Goal: Transaction & Acquisition: Purchase product/service

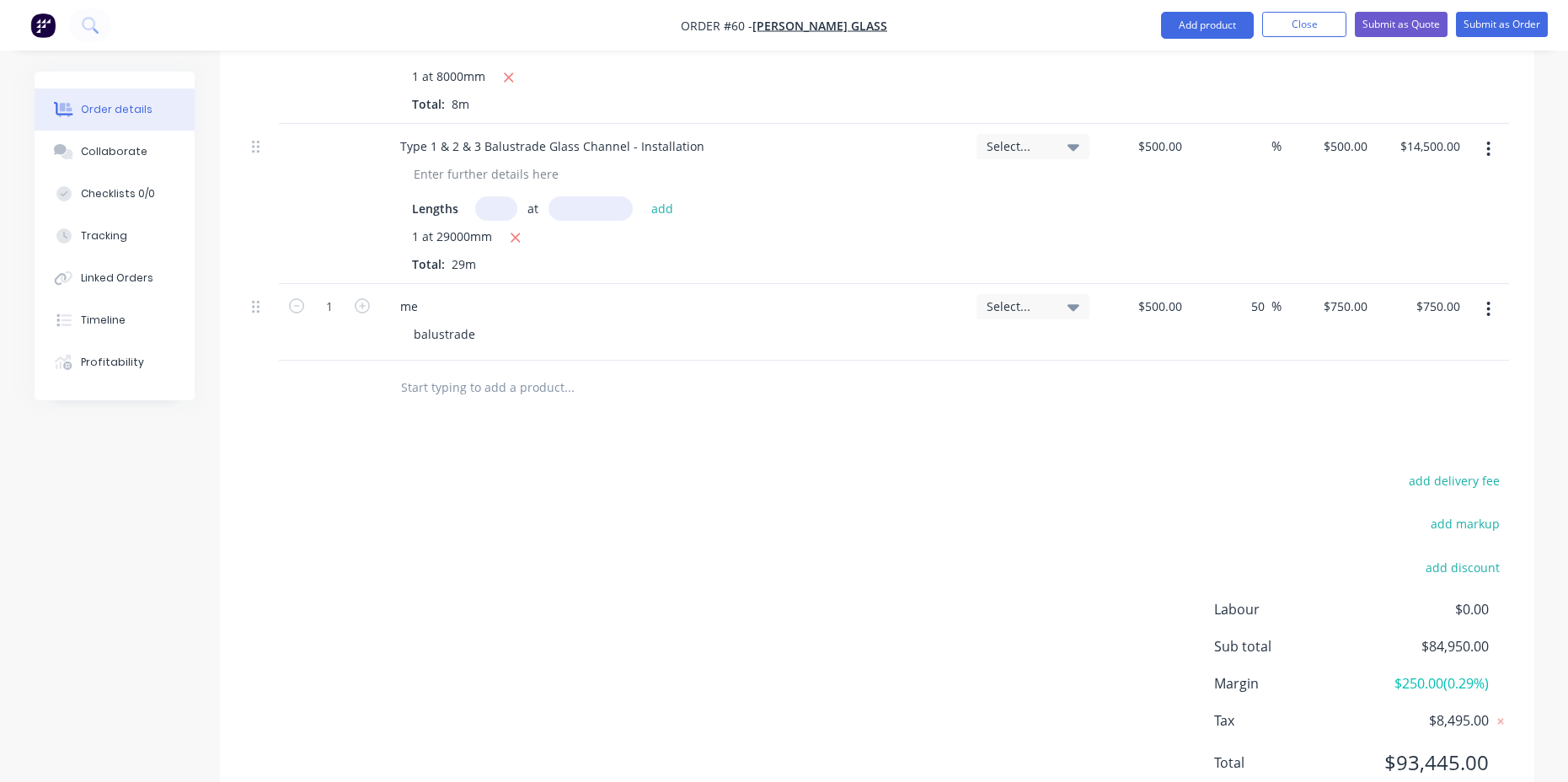
scroll to position [1984, 0]
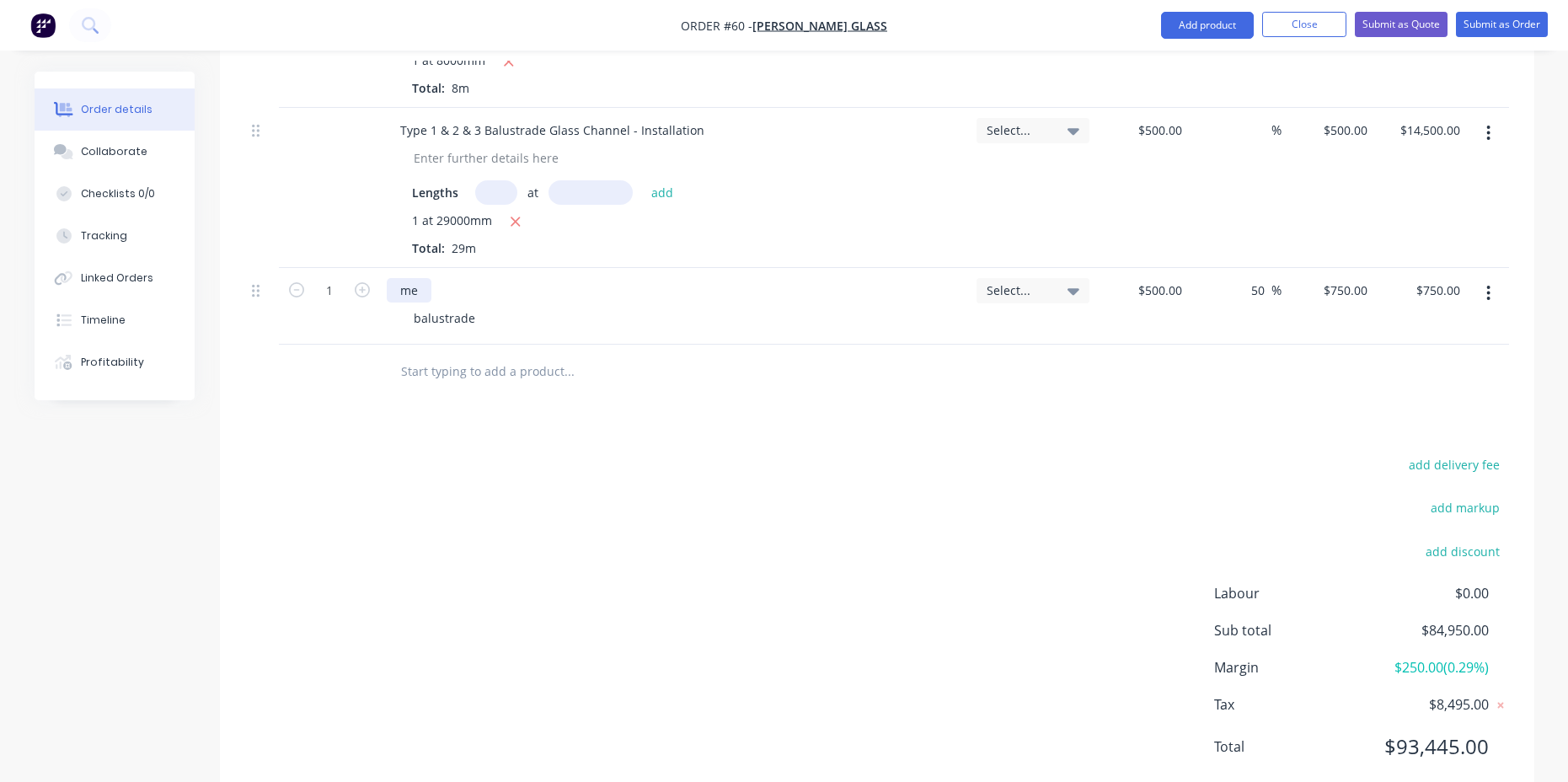
click at [413, 278] on div "me" at bounding box center [409, 290] width 45 height 24
click at [433, 278] on div "me" at bounding box center [675, 290] width 577 height 24
click at [1495, 278] on button "button" at bounding box center [1488, 293] width 40 height 31
click at [1394, 427] on div "Delete" at bounding box center [1428, 439] width 130 height 24
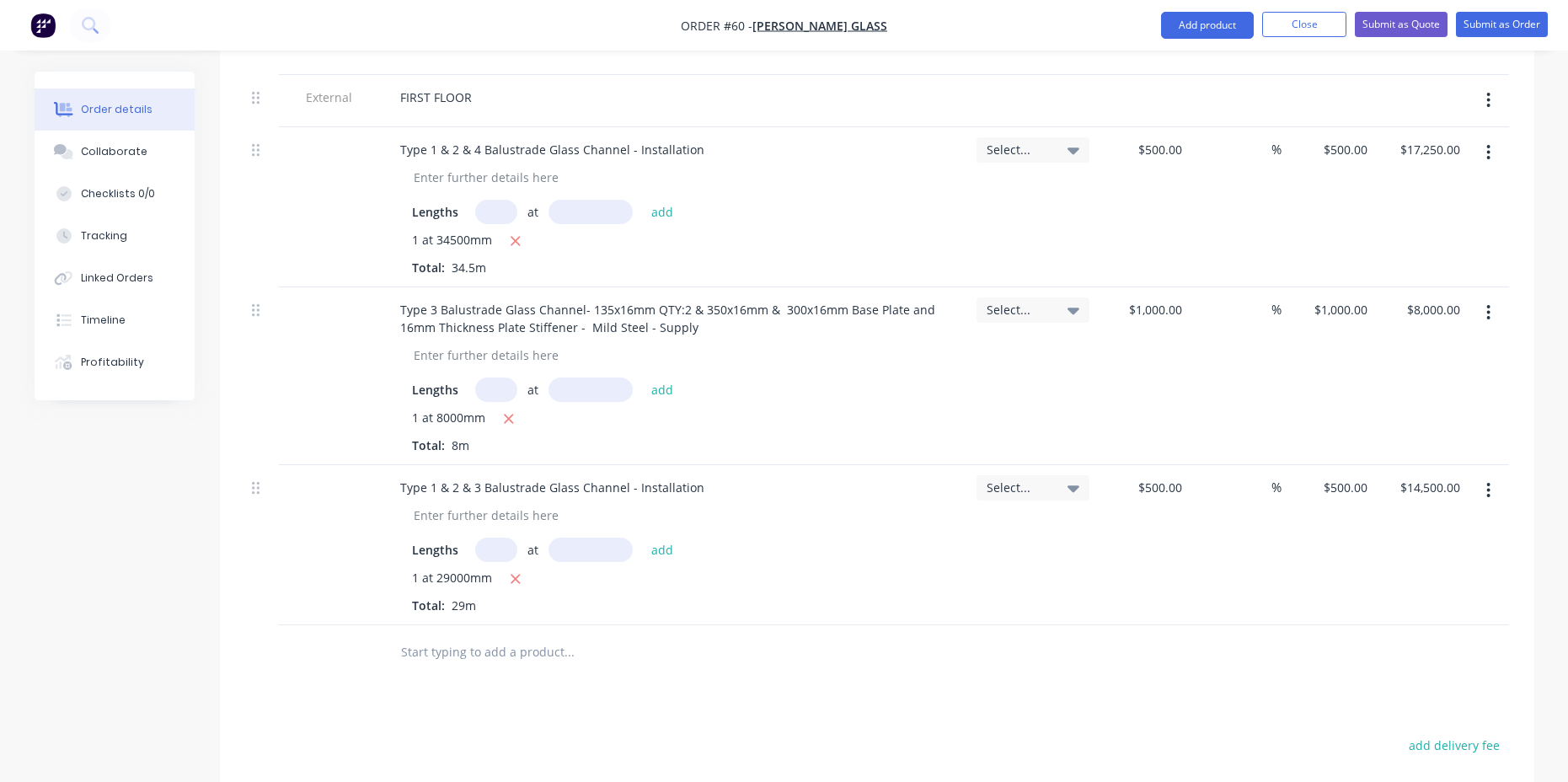
scroll to position [1345, 0]
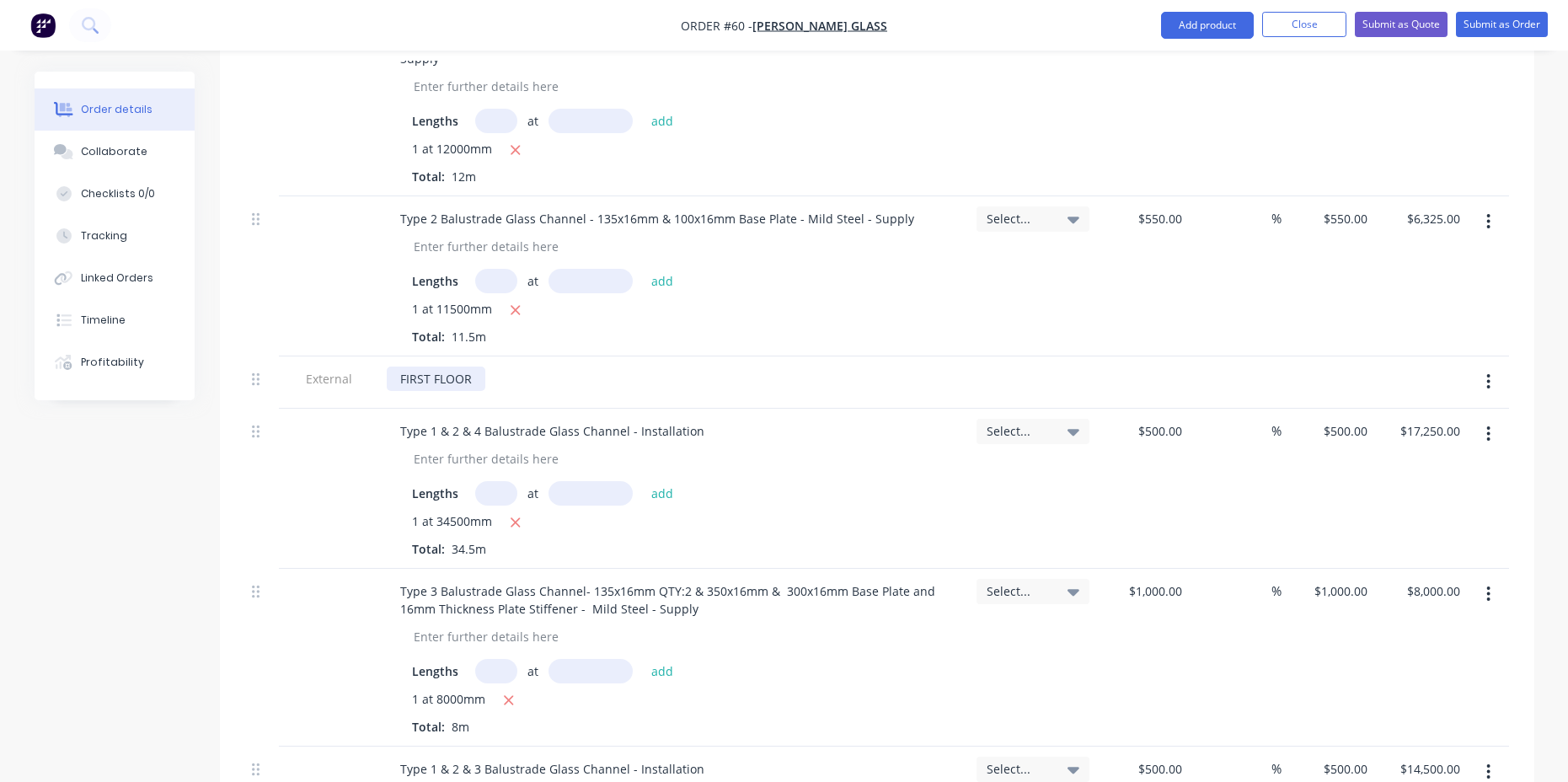
click at [461, 366] on div "FIRST FLOOR" at bounding box center [436, 378] width 99 height 24
drag, startPoint x: 471, startPoint y: 333, endPoint x: 359, endPoint y: 347, distance: 112.9
click at [359, 357] on div "External FIRST FLOOR" at bounding box center [877, 383] width 1263 height 52
click at [414, 366] on div "FIRST FLOOR" at bounding box center [436, 378] width 99 height 24
click at [700, 366] on div "FIRST FLOOR" at bounding box center [675, 378] width 577 height 24
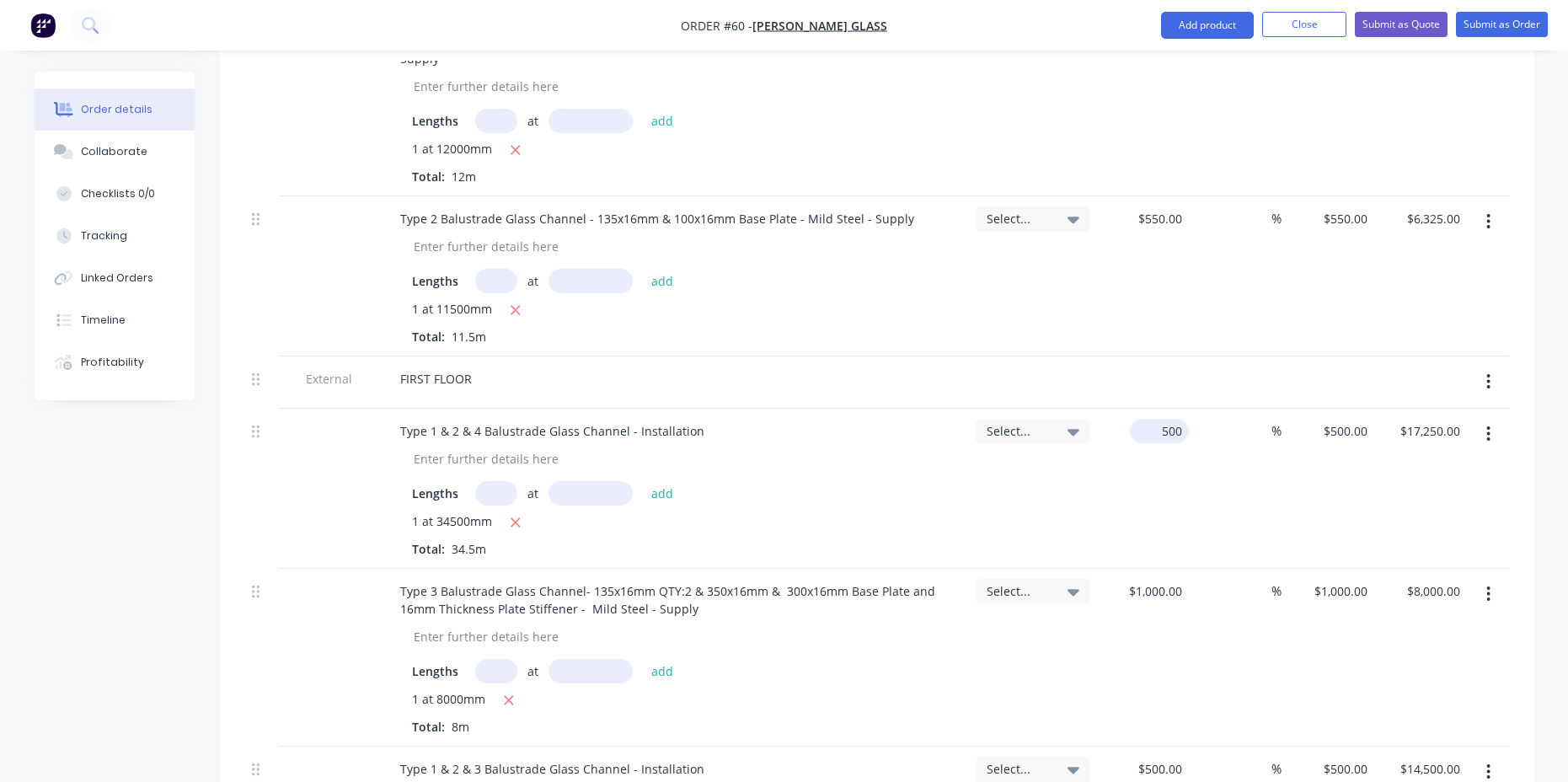
click at [1152, 409] on div "500 $500.00" at bounding box center [1141, 489] width 92 height 160
type input "$750.00"
type input "$25,875.00"
click at [1219, 447] on div "%" at bounding box center [1234, 489] width 92 height 160
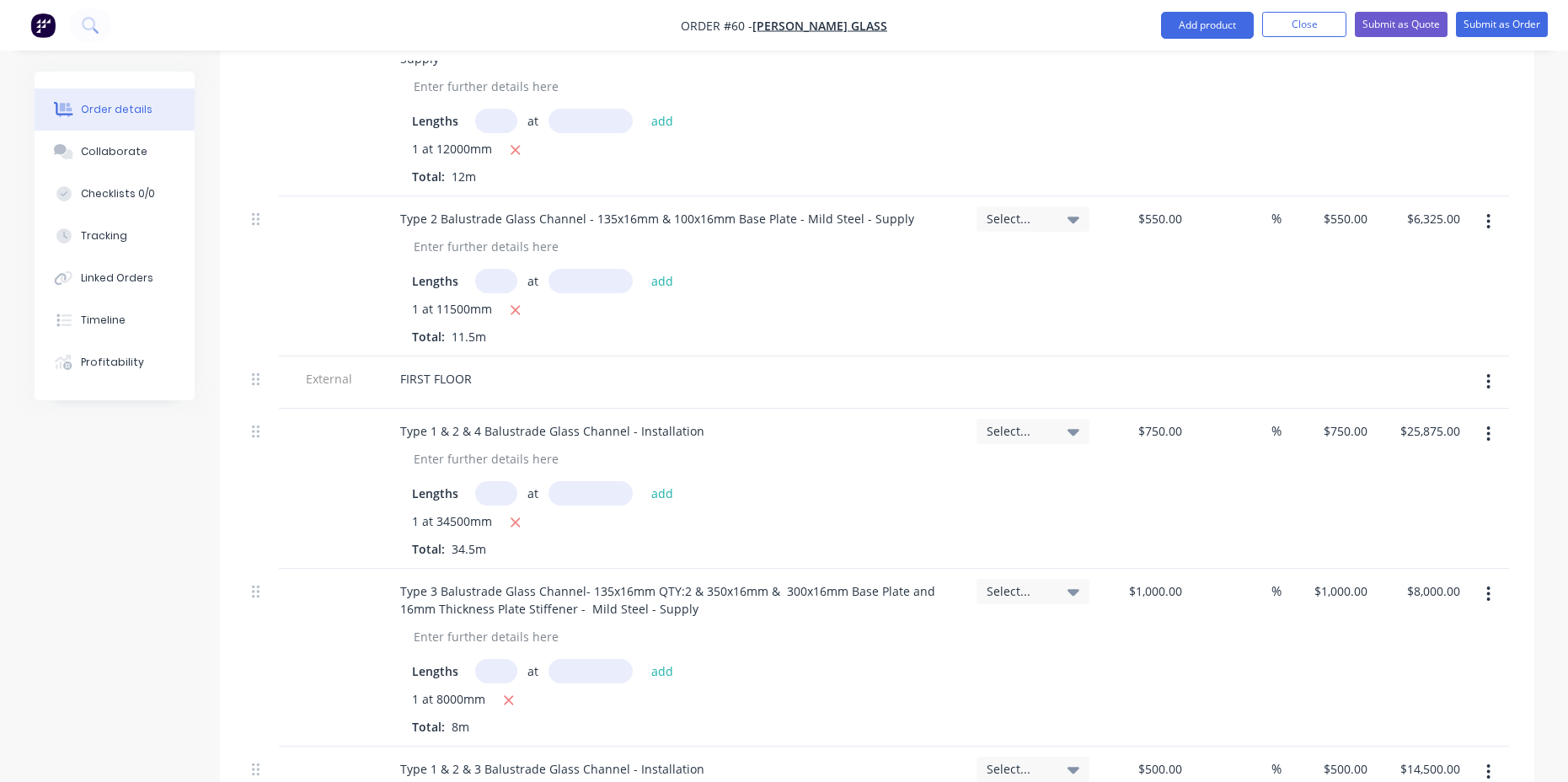
click at [416, 513] on span "1 at 34500mm" at bounding box center [452, 523] width 80 height 21
click at [430, 513] on span "1 at 34500mm" at bounding box center [452, 523] width 80 height 21
click at [484, 513] on span "1 at 34500mm" at bounding box center [452, 523] width 80 height 21
click at [403, 474] on div "Lengths at add 1 at 34500mm Total: 34.5m" at bounding box center [675, 516] width 577 height 84
click at [488, 481] on input "text" at bounding box center [496, 493] width 42 height 24
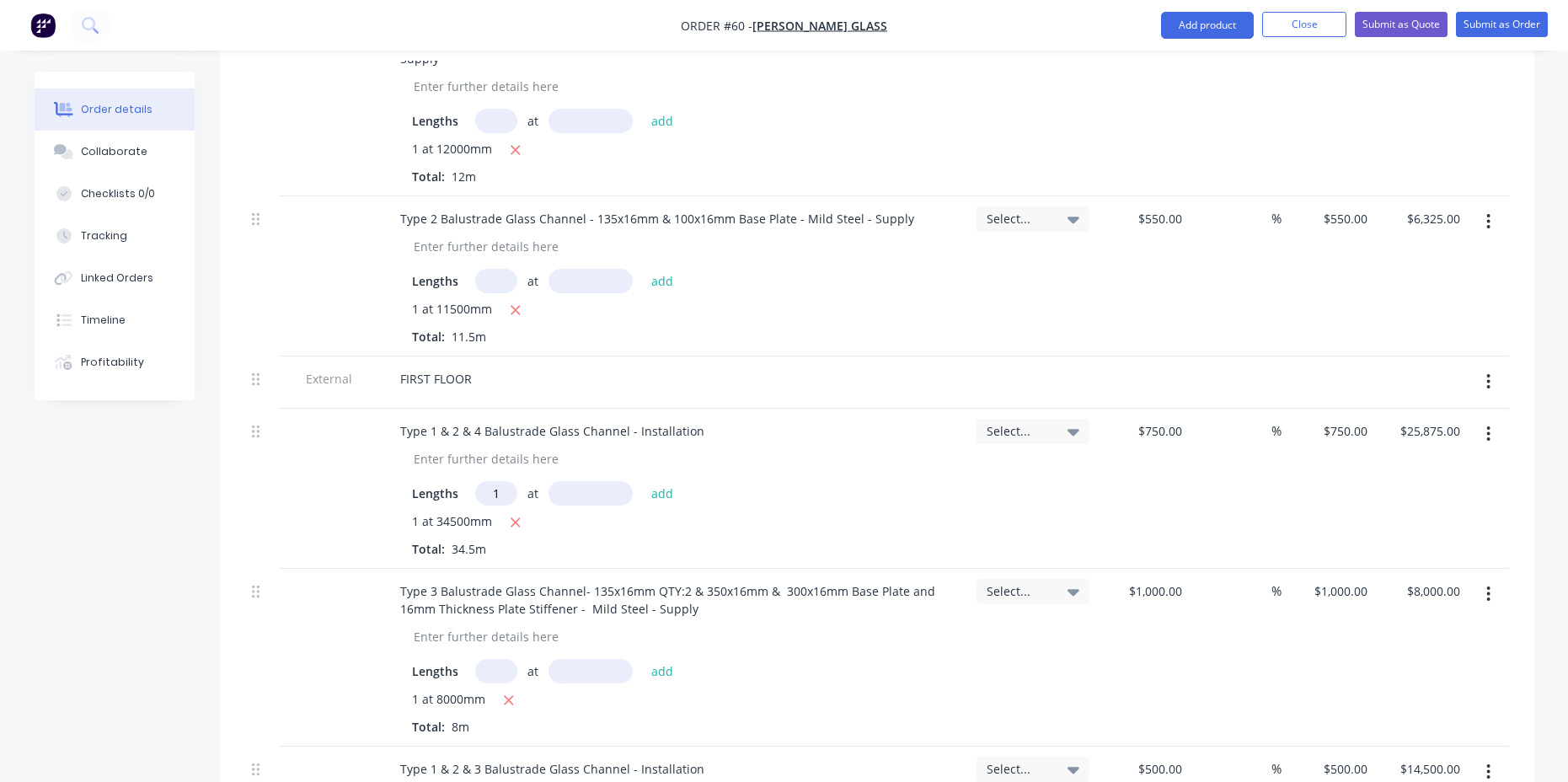
type input "1"
click at [498, 481] on input "1" at bounding box center [496, 493] width 42 height 24
type input "1"
type input "200mm"
click at [658, 481] on button "add" at bounding box center [662, 492] width 40 height 22
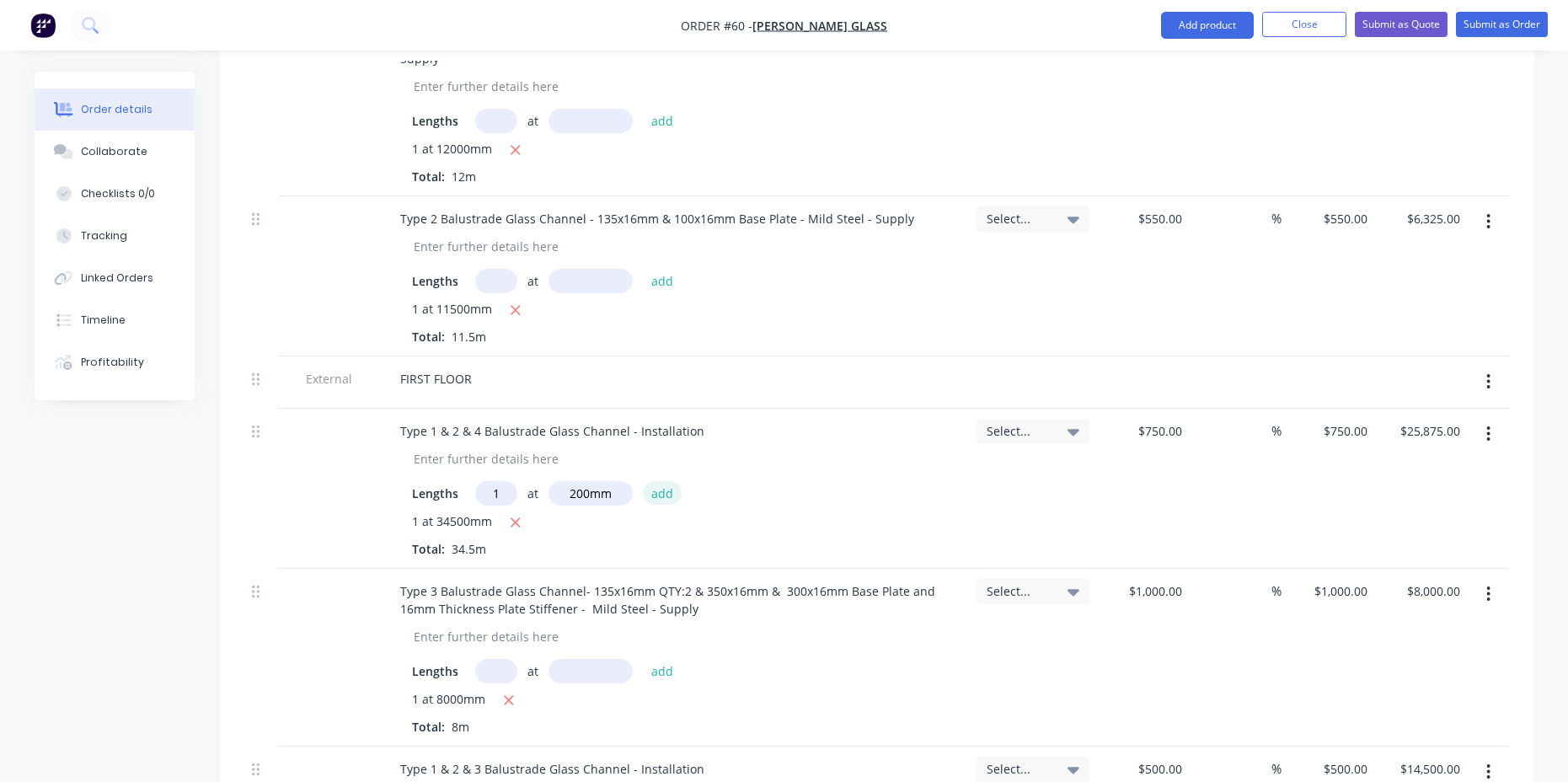
type input "$26,625.00"
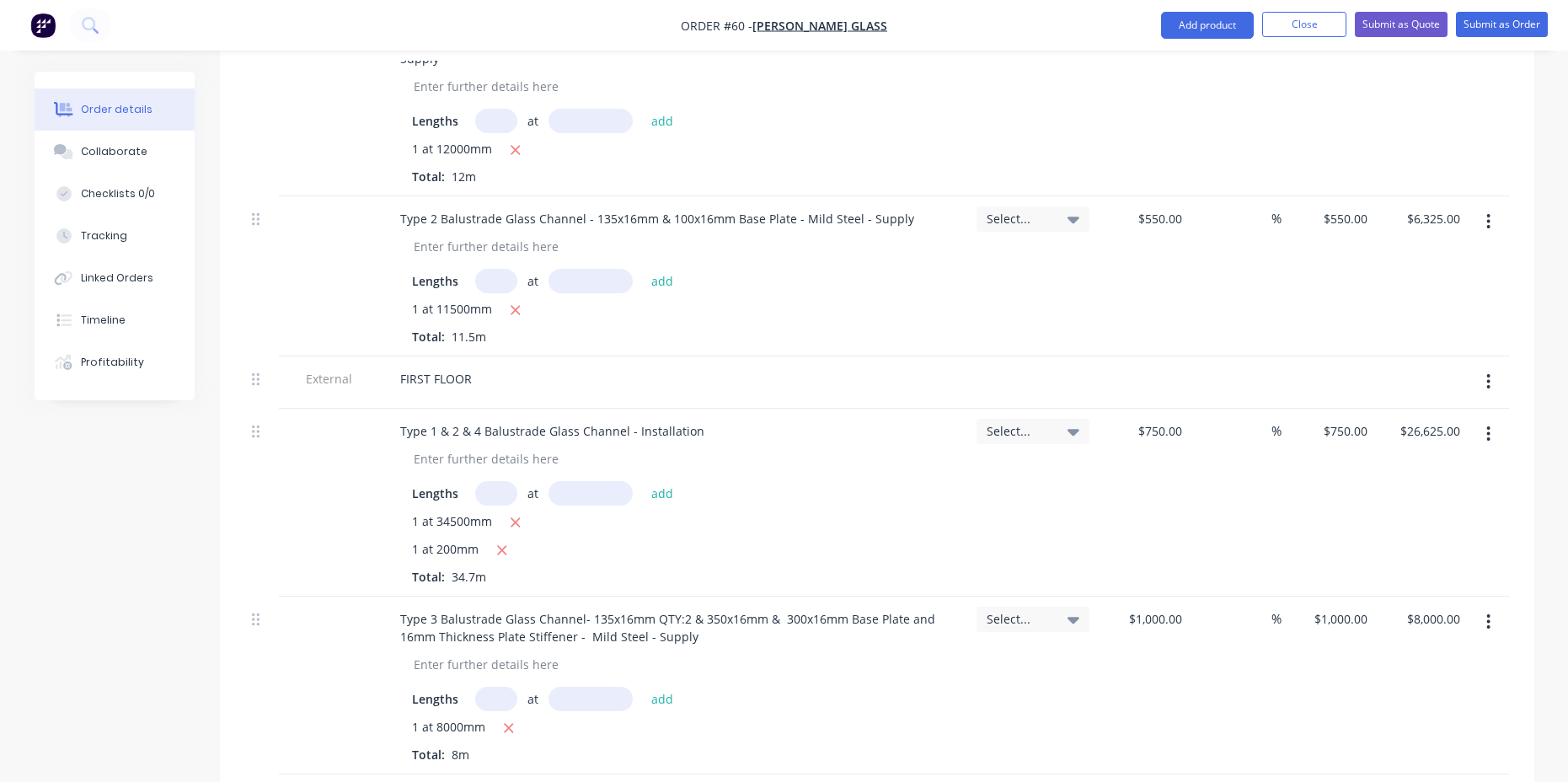
click at [488, 481] on input "text" at bounding box center [496, 493] width 42 height 24
type input "1"
type input "135mm"
click at [654, 481] on button "add" at bounding box center [662, 492] width 40 height 22
type input "$27,375.00"
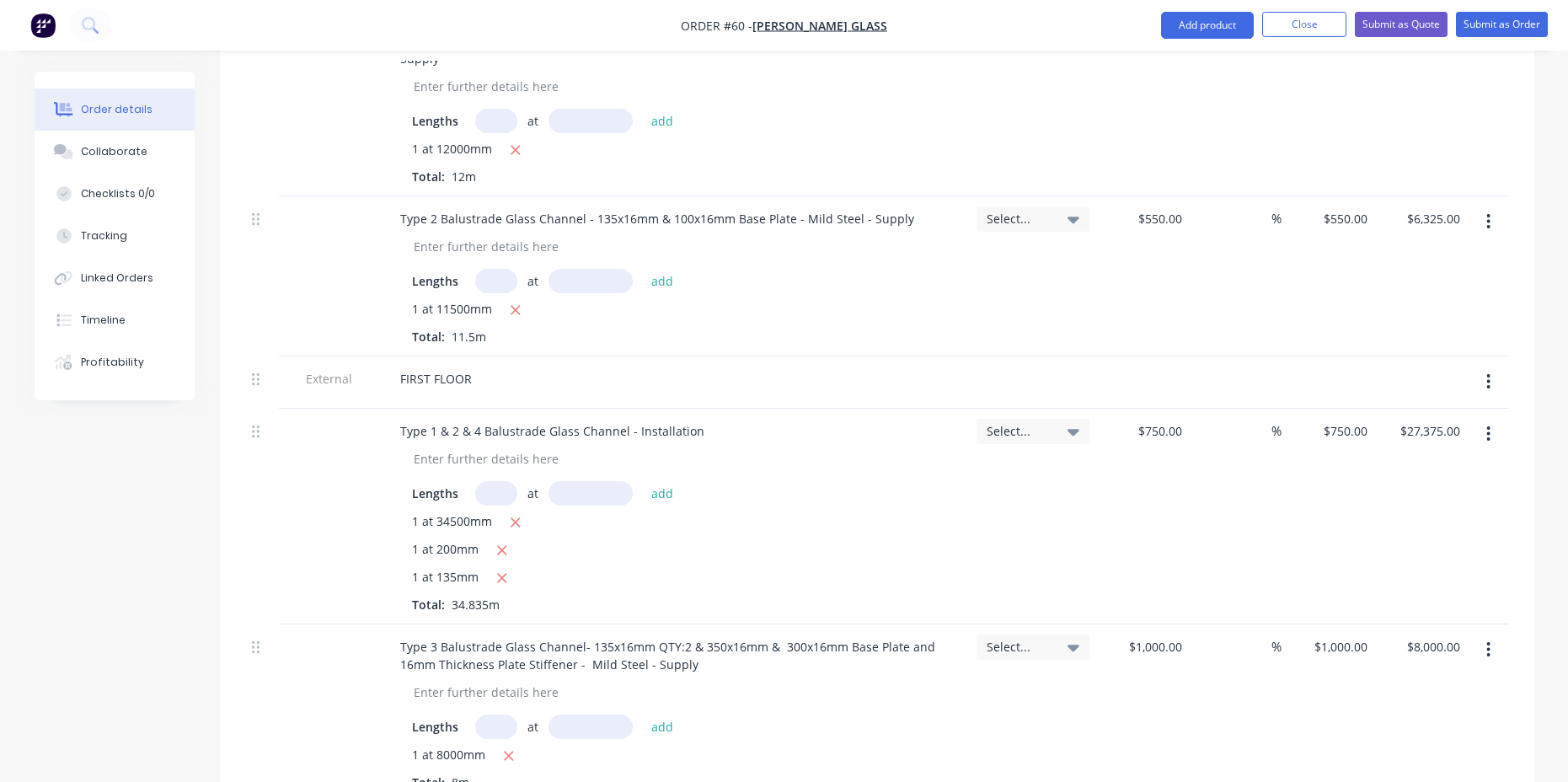
click at [483, 481] on input "text" at bounding box center [496, 493] width 42 height 24
type input "1"
type input "300mm"
click at [655, 481] on button "add" at bounding box center [662, 492] width 40 height 22
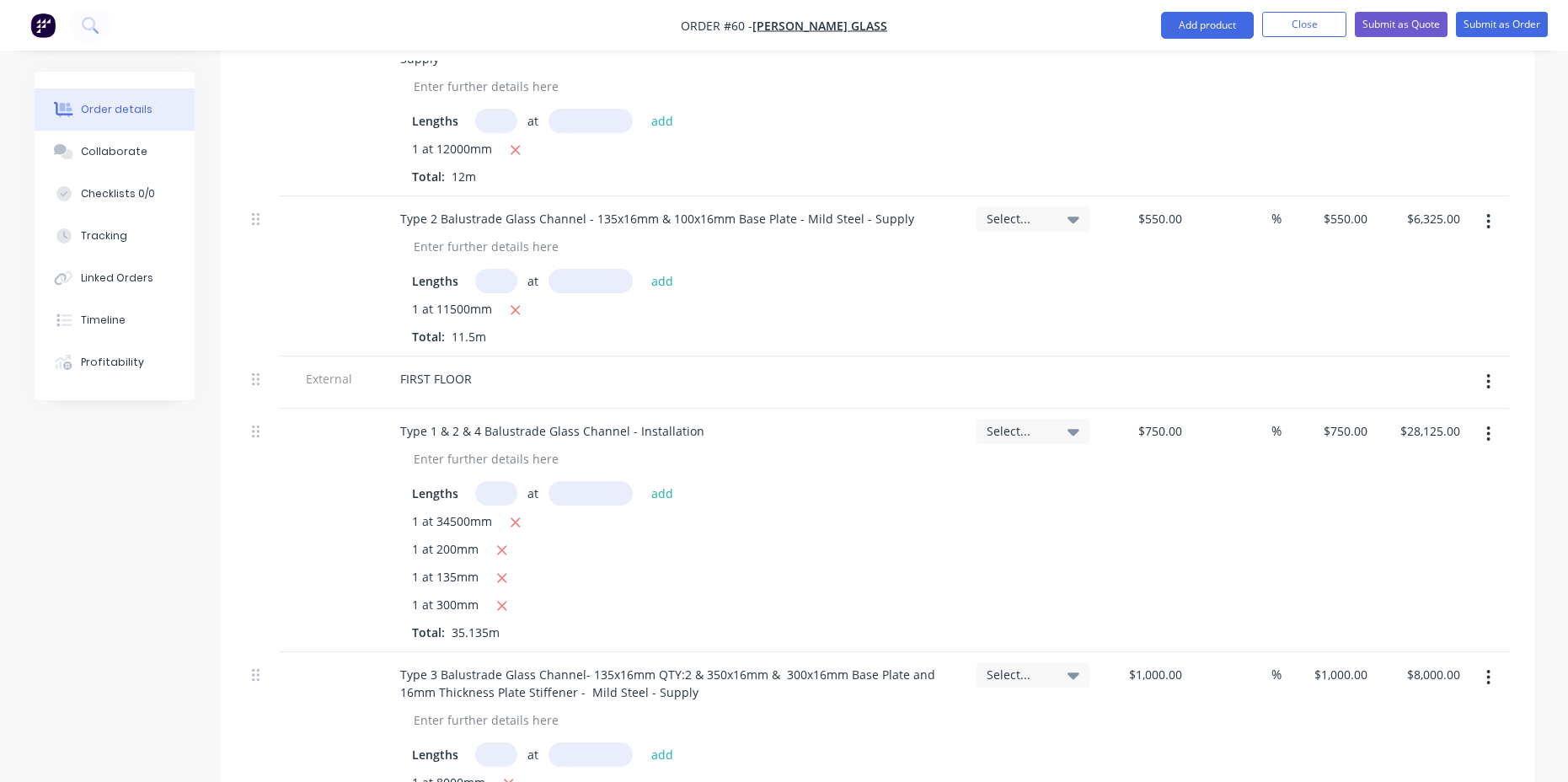
click at [567, 513] on div "1 at 34500mm" at bounding box center [675, 523] width 525 height 21
click at [516, 515] on icon "button" at bounding box center [515, 523] width 11 height 15
type input "$2,250.00"
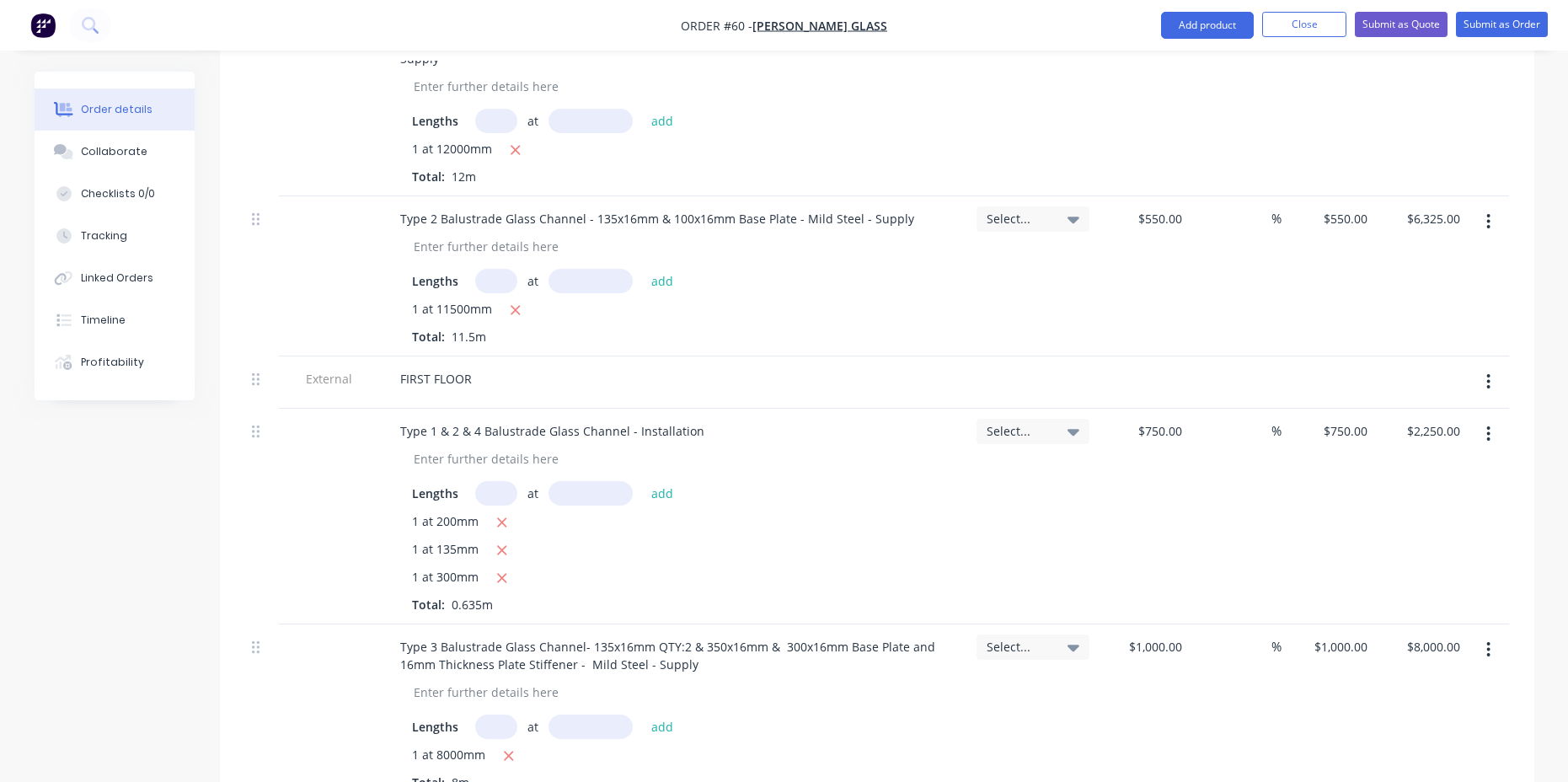
click at [340, 409] on div at bounding box center [329, 516] width 102 height 215
click at [416, 513] on span "1 at 200mm" at bounding box center [444, 523] width 66 height 21
click at [499, 481] on input "text" at bounding box center [496, 493] width 42 height 24
type input "12"
type input "635mm"
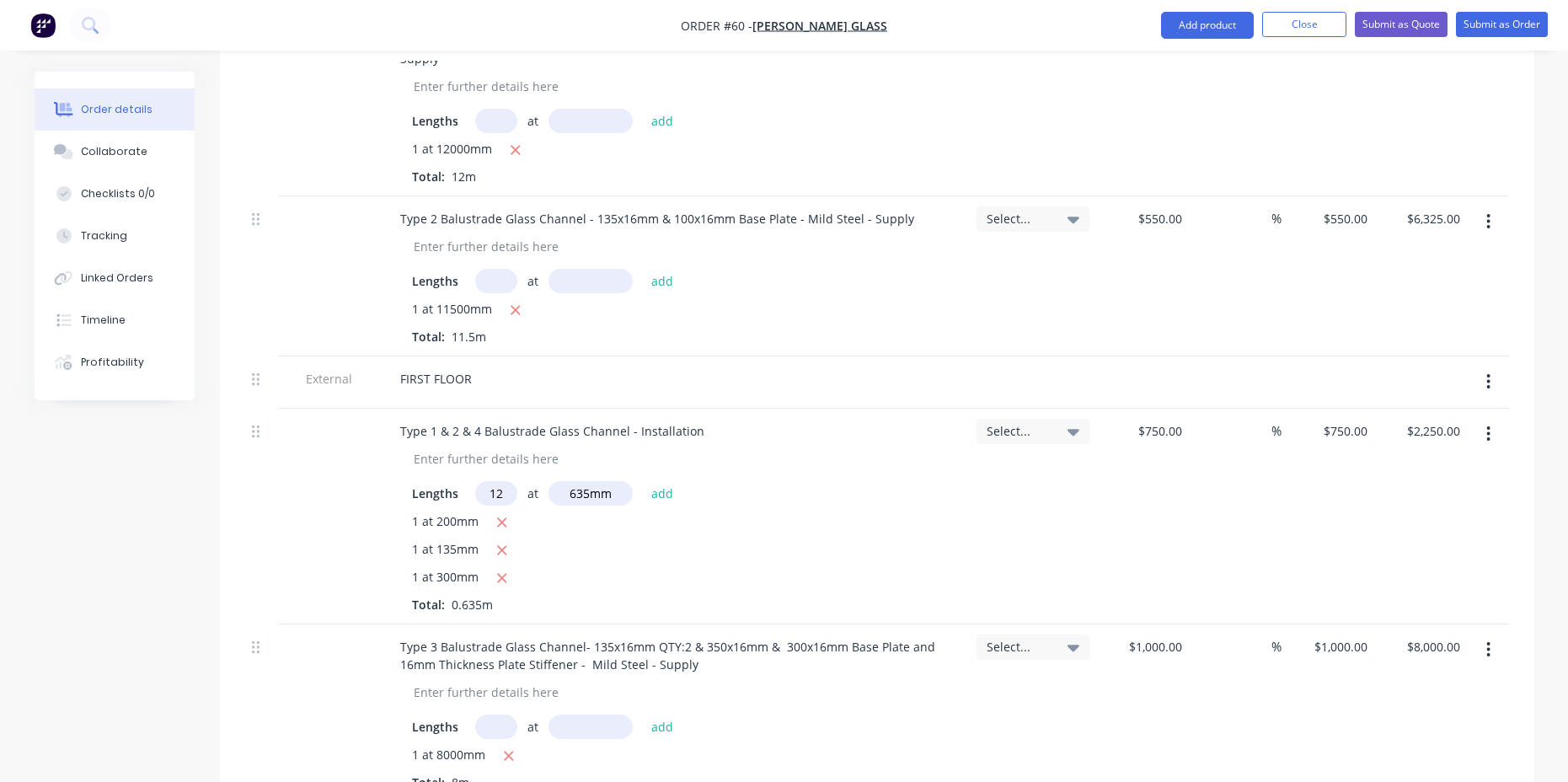
click at [725, 513] on div "1 at 200mm" at bounding box center [675, 523] width 525 height 21
click at [661, 481] on button "add" at bounding box center [662, 492] width 40 height 22
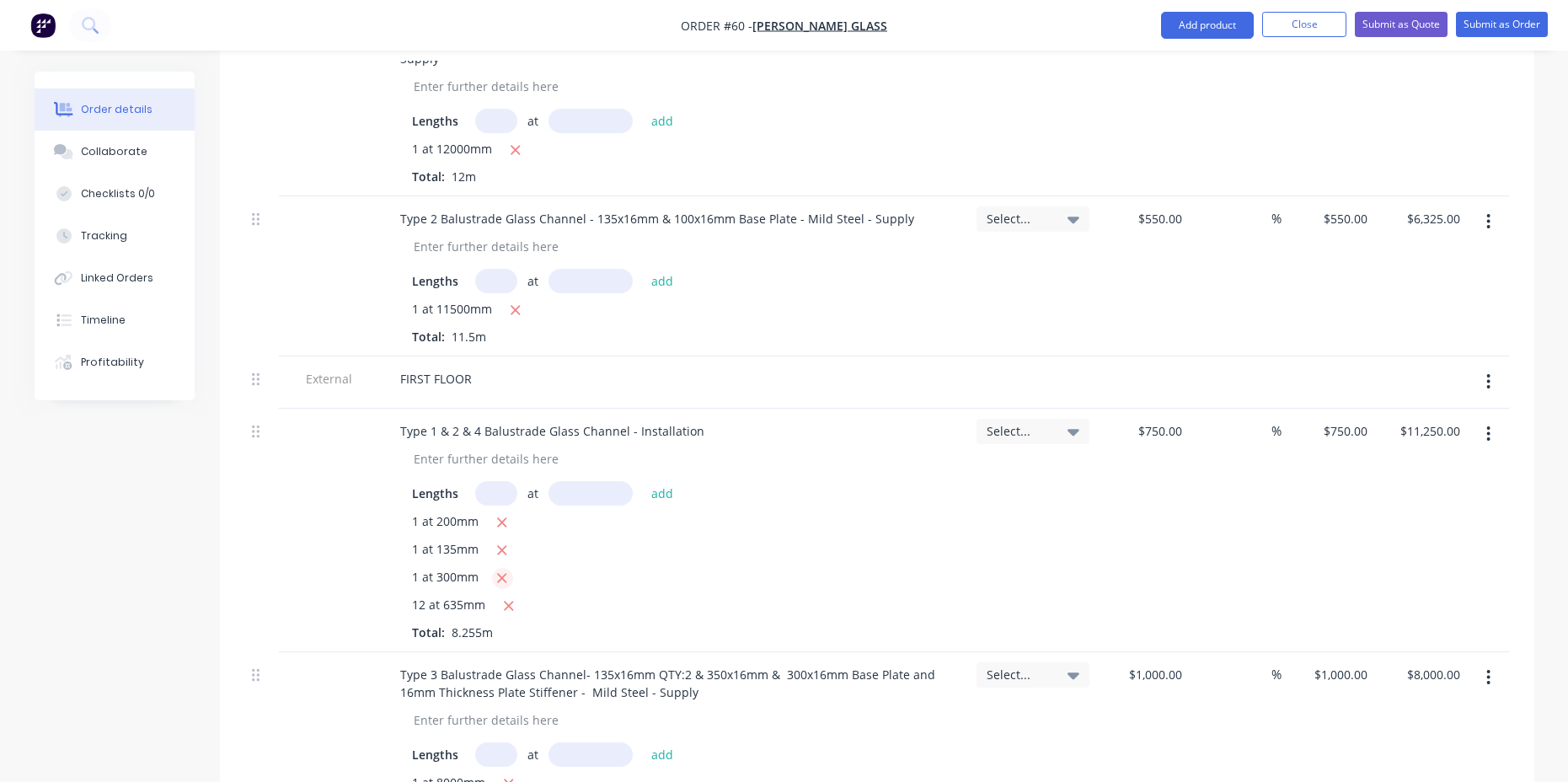
click at [500, 574] on icon "button" at bounding box center [502, 579] width 9 height 9
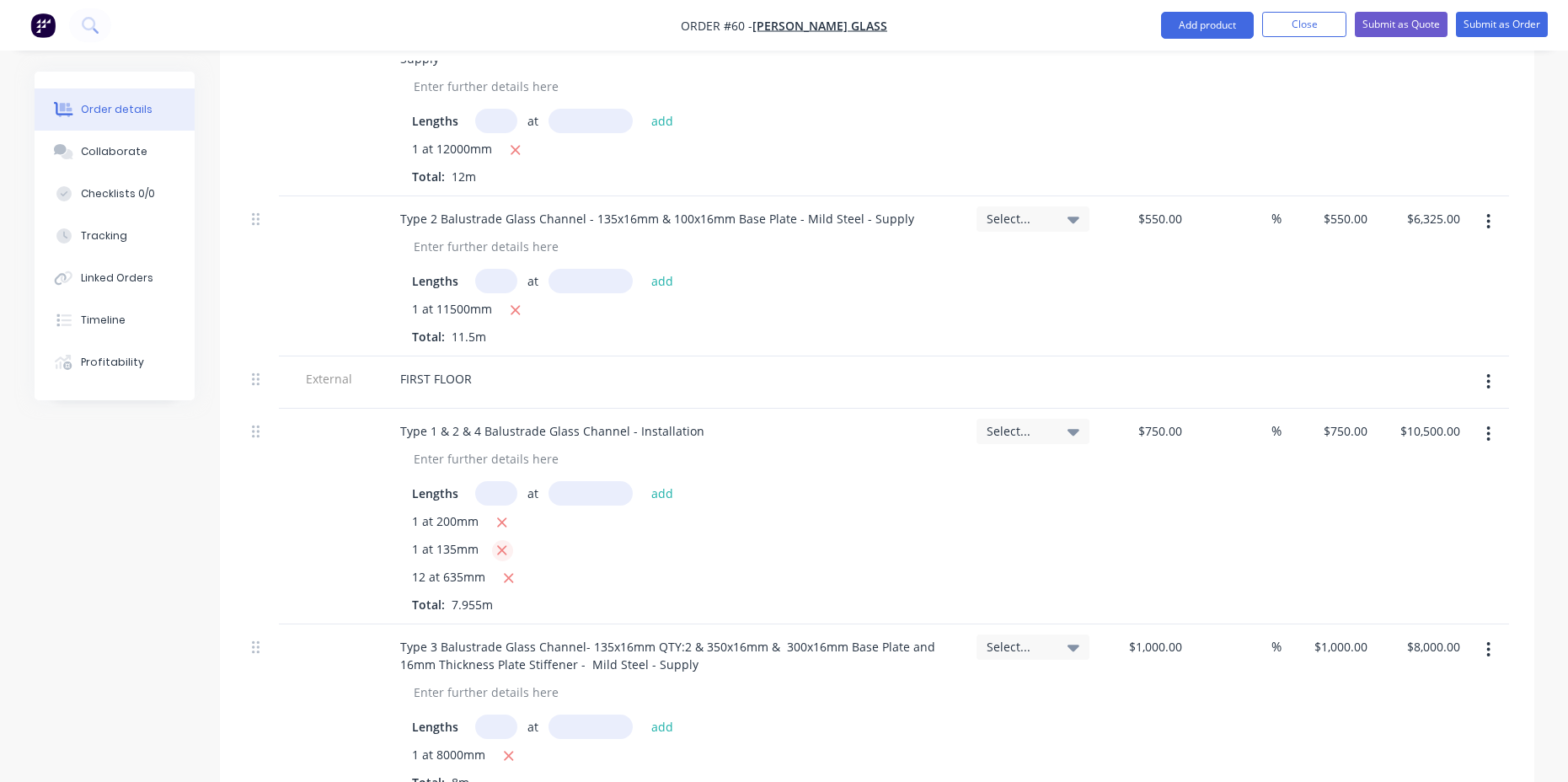
click at [506, 542] on icon "button" at bounding box center [502, 550] width 11 height 15
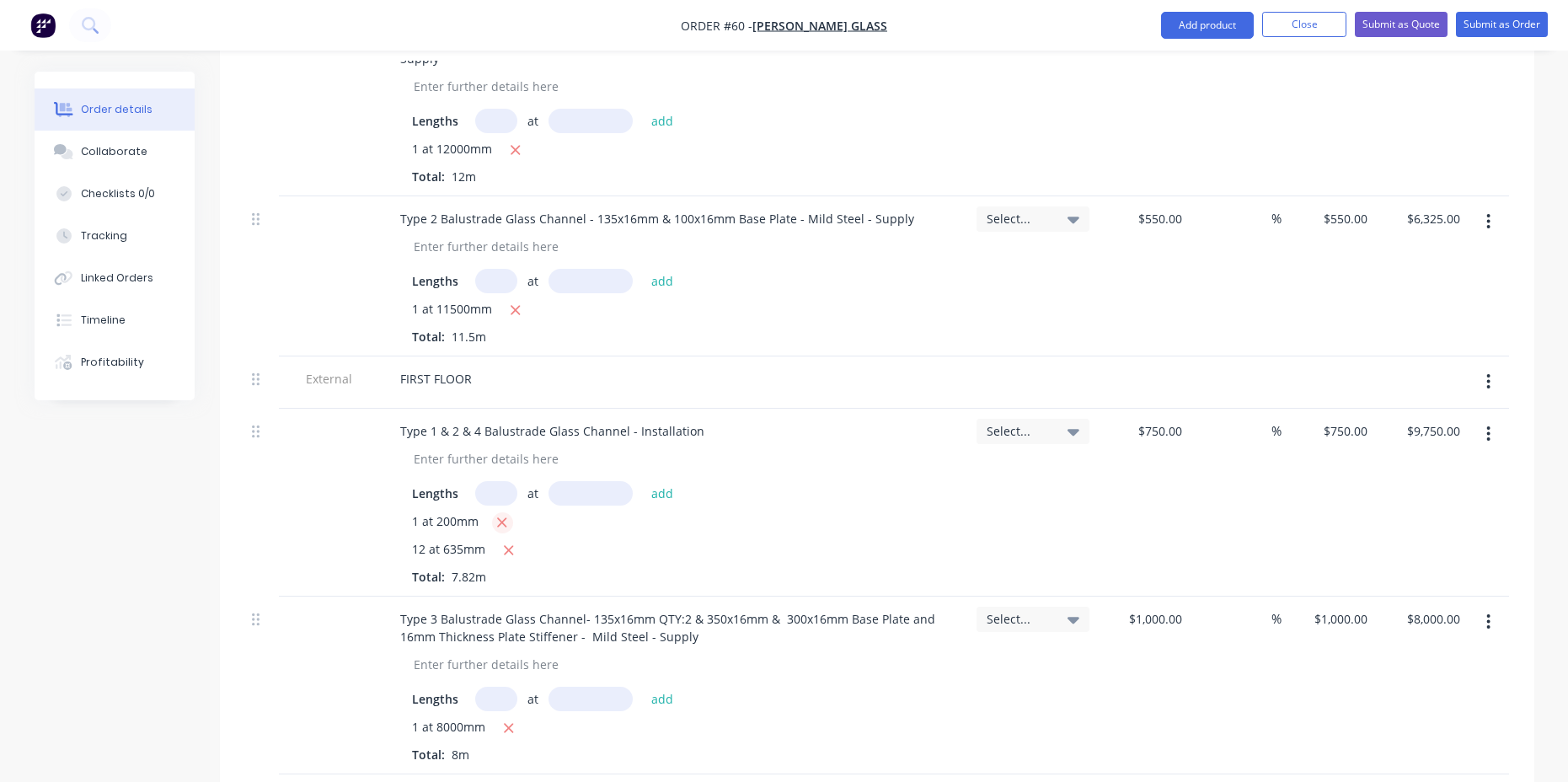
click at [503, 515] on icon "button" at bounding box center [502, 523] width 11 height 15
type input "$9,000.00"
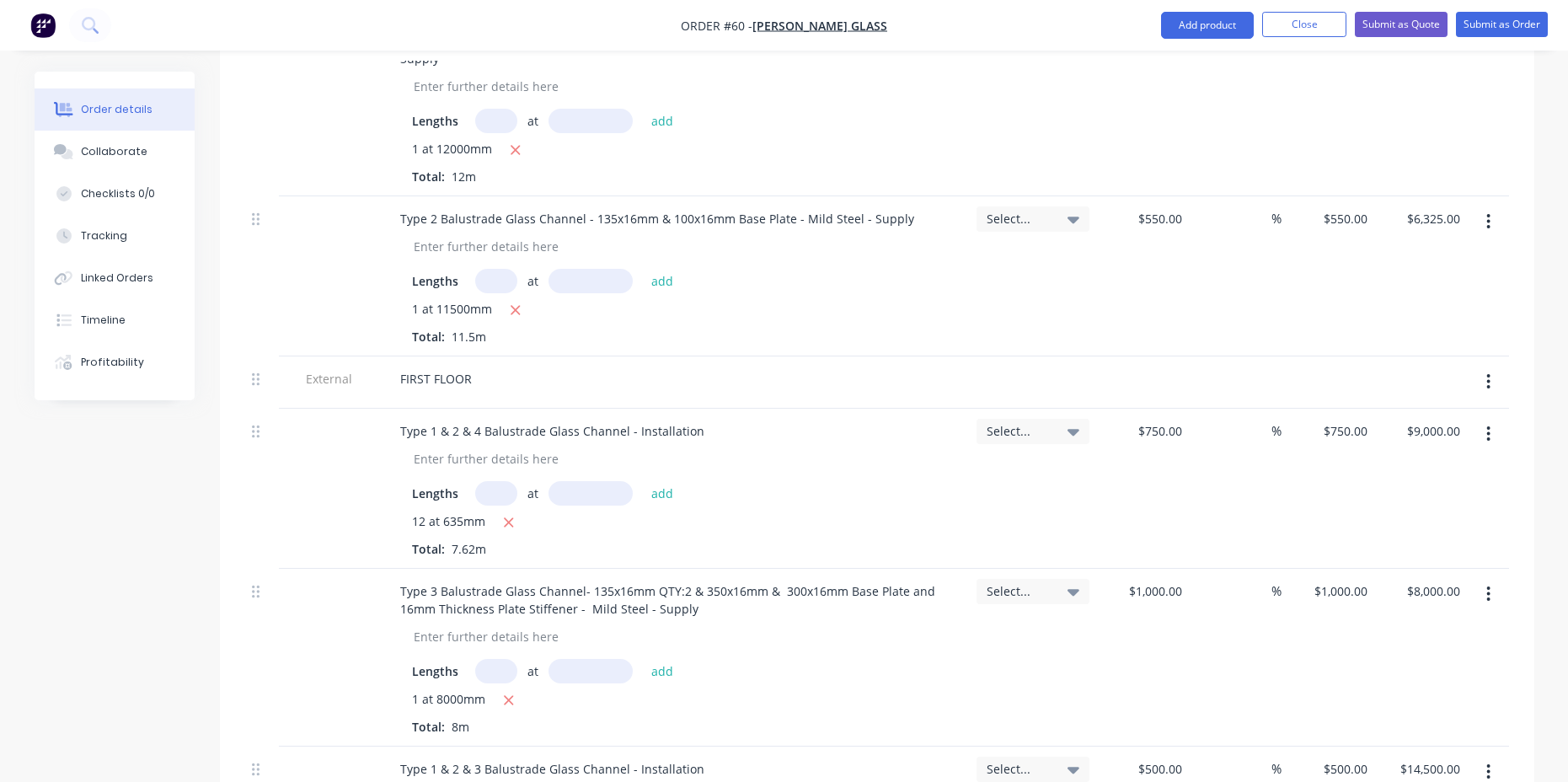
click at [498, 659] on input "text" at bounding box center [496, 671] width 42 height 24
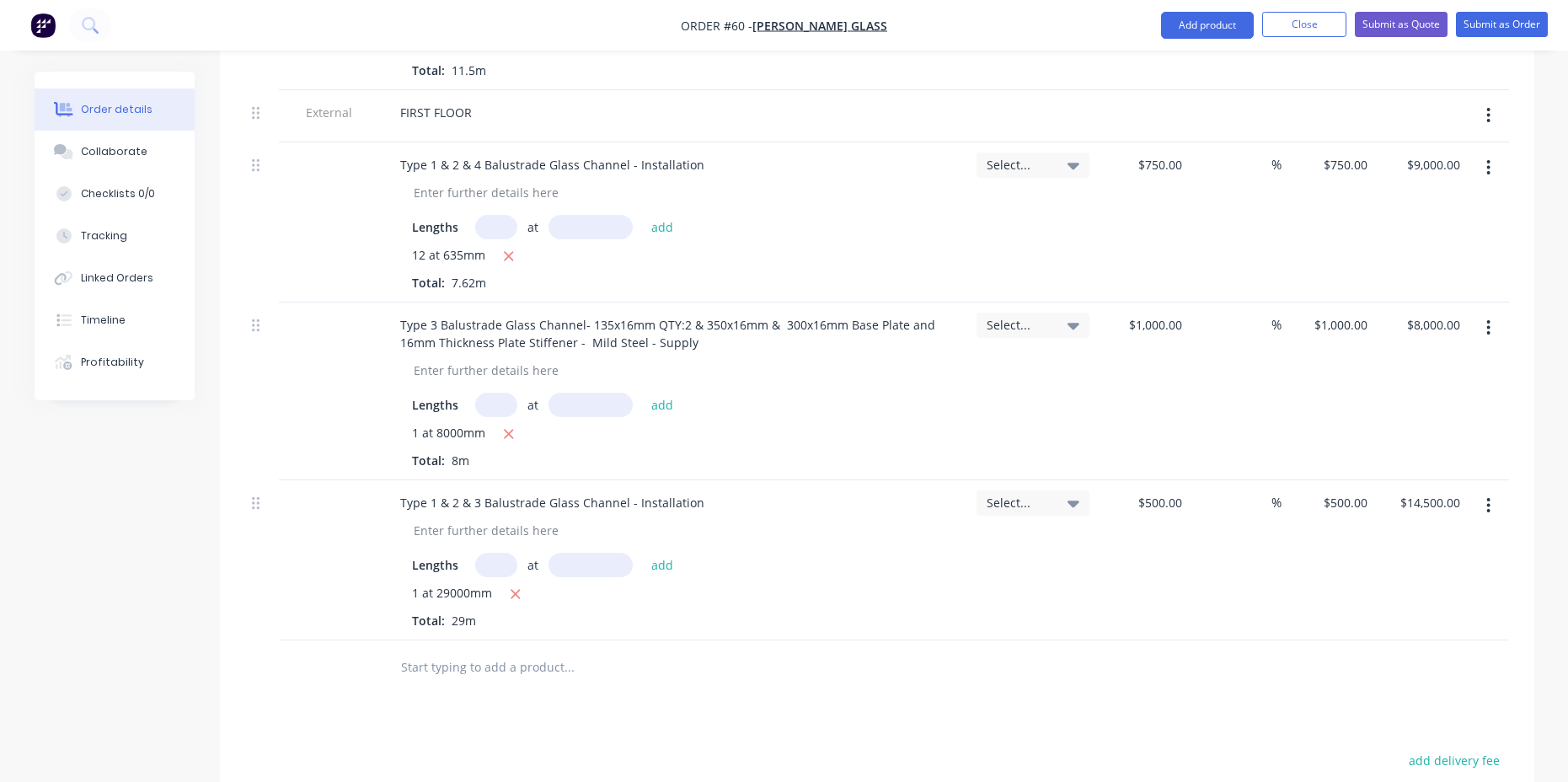
scroll to position [1626, 0]
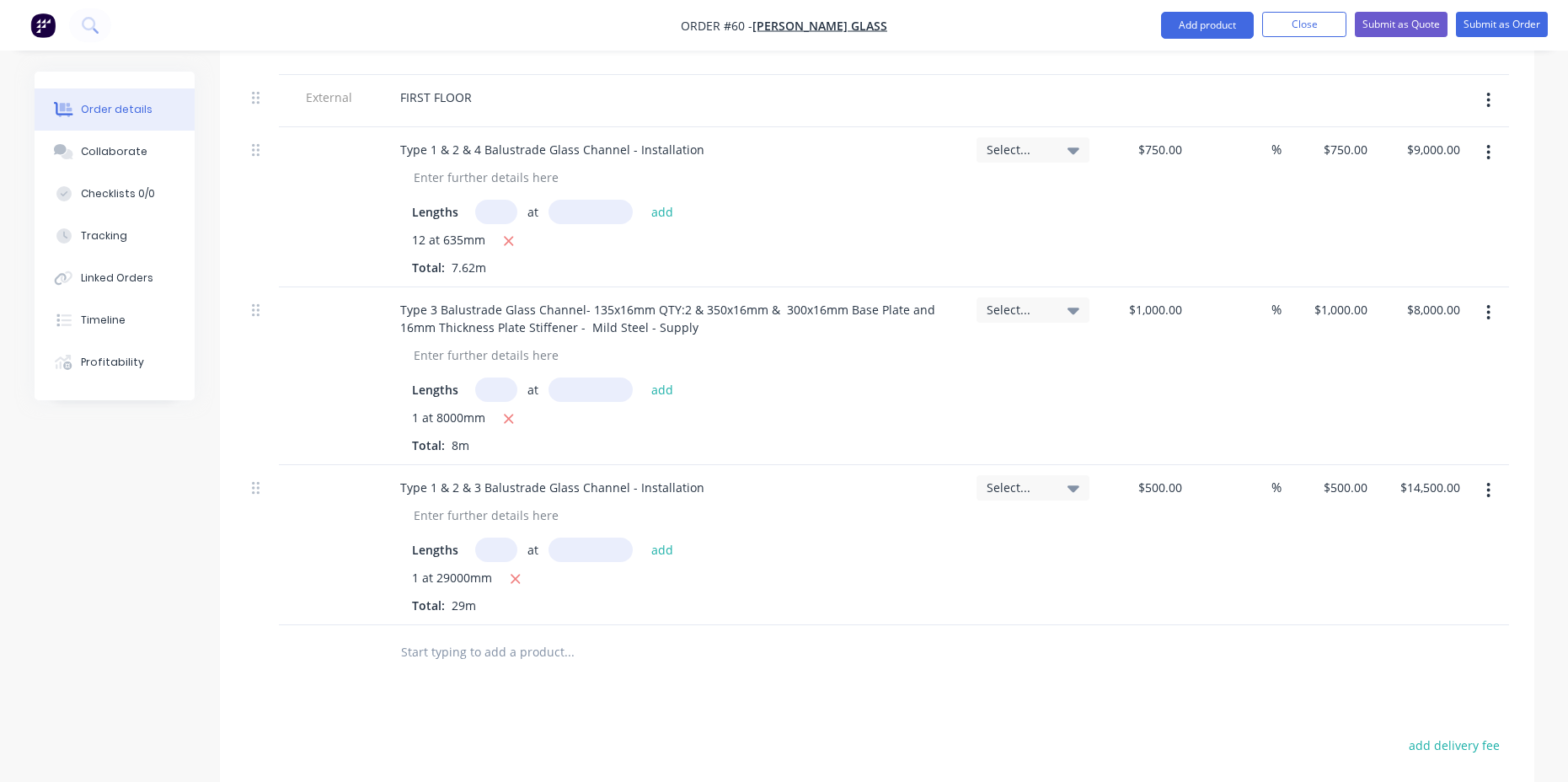
click at [519, 636] on input "text" at bounding box center [569, 652] width 337 height 34
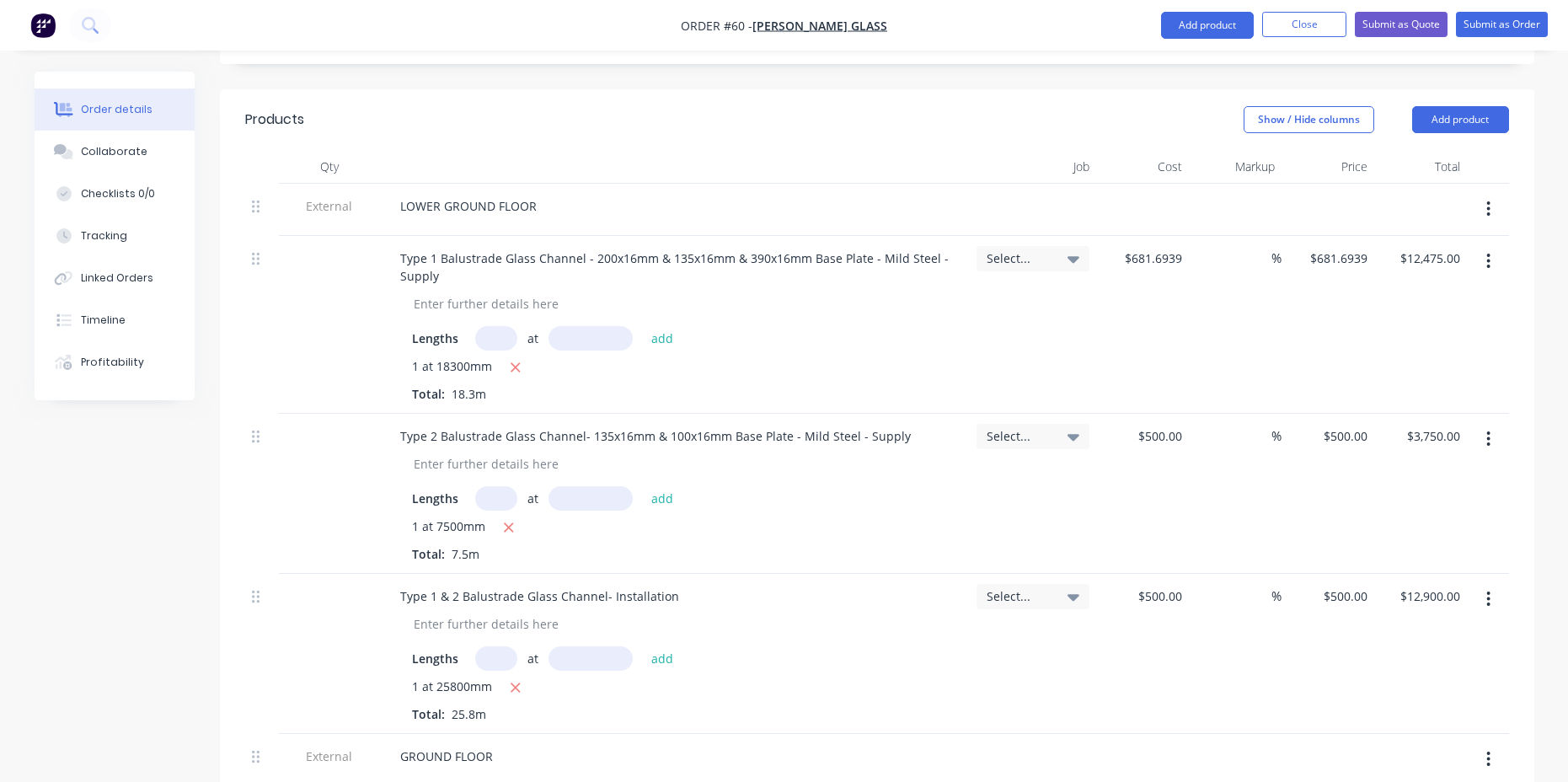
scroll to position [562, 0]
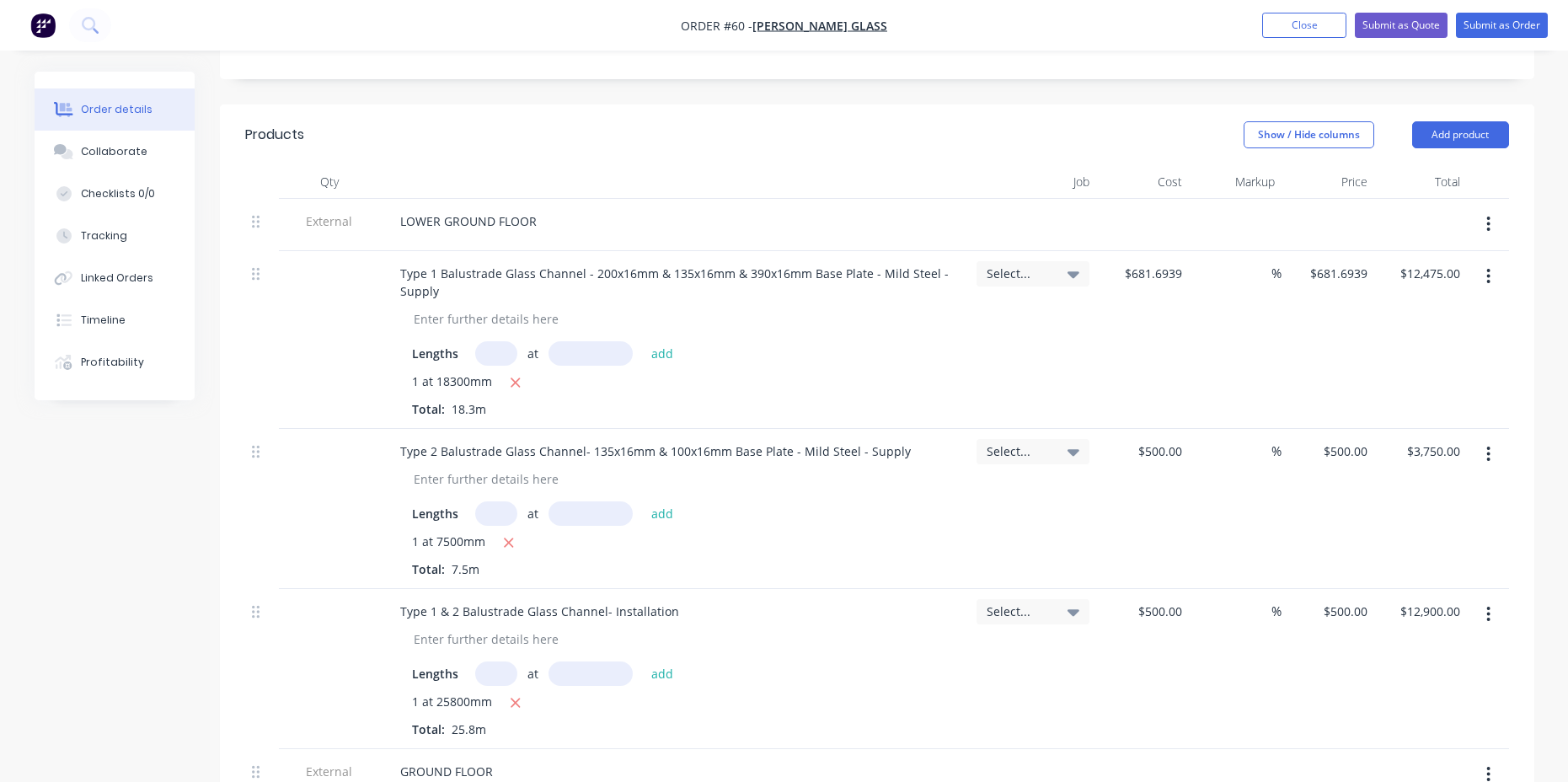
click at [1415, 302] on div "$12,475.00 $12,475.00" at bounding box center [1420, 339] width 92 height 178
click at [1452, 121] on button "Add product" at bounding box center [1461, 134] width 97 height 27
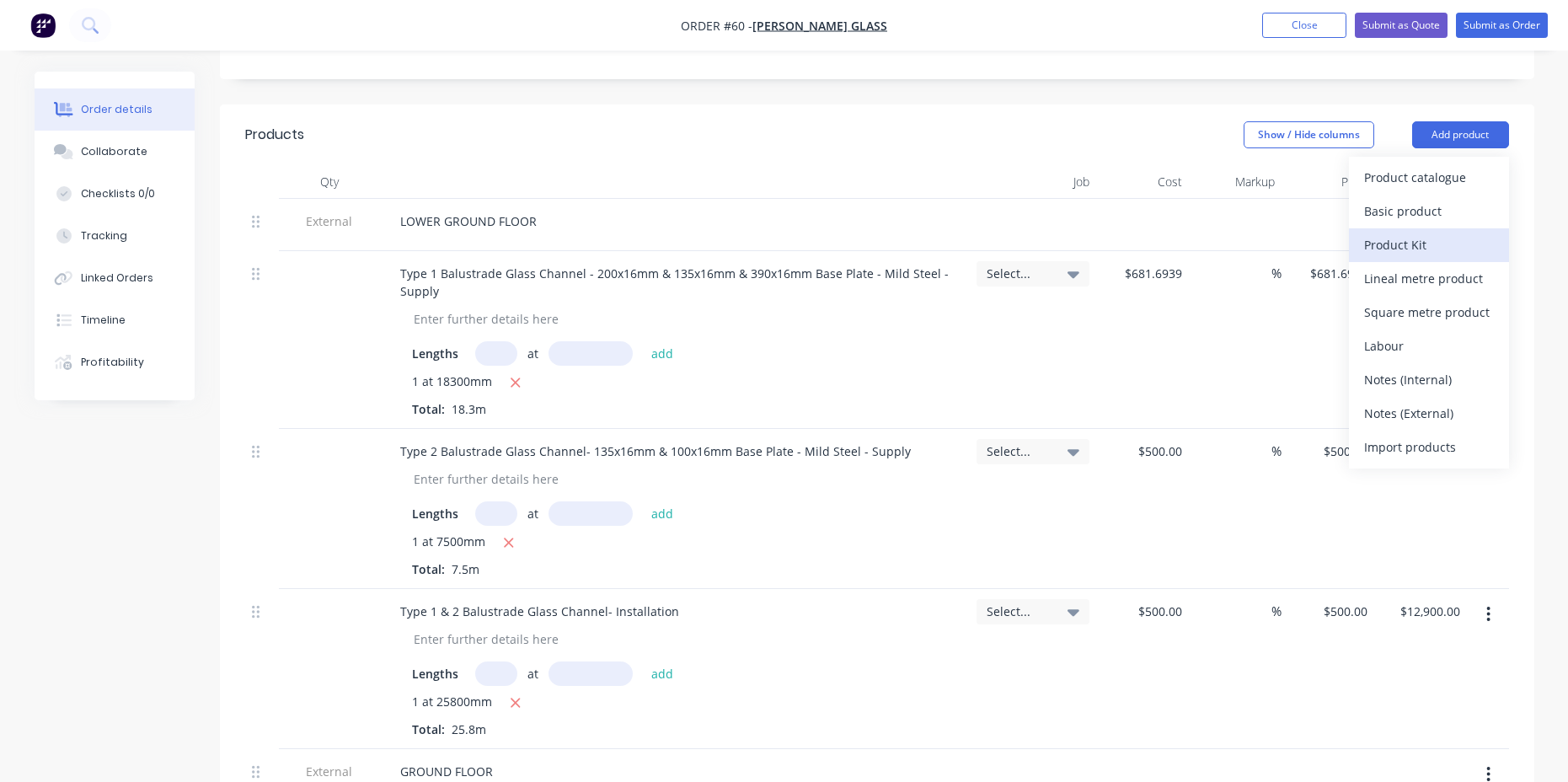
click at [1421, 233] on div "Product Kit" at bounding box center [1428, 245] width 130 height 24
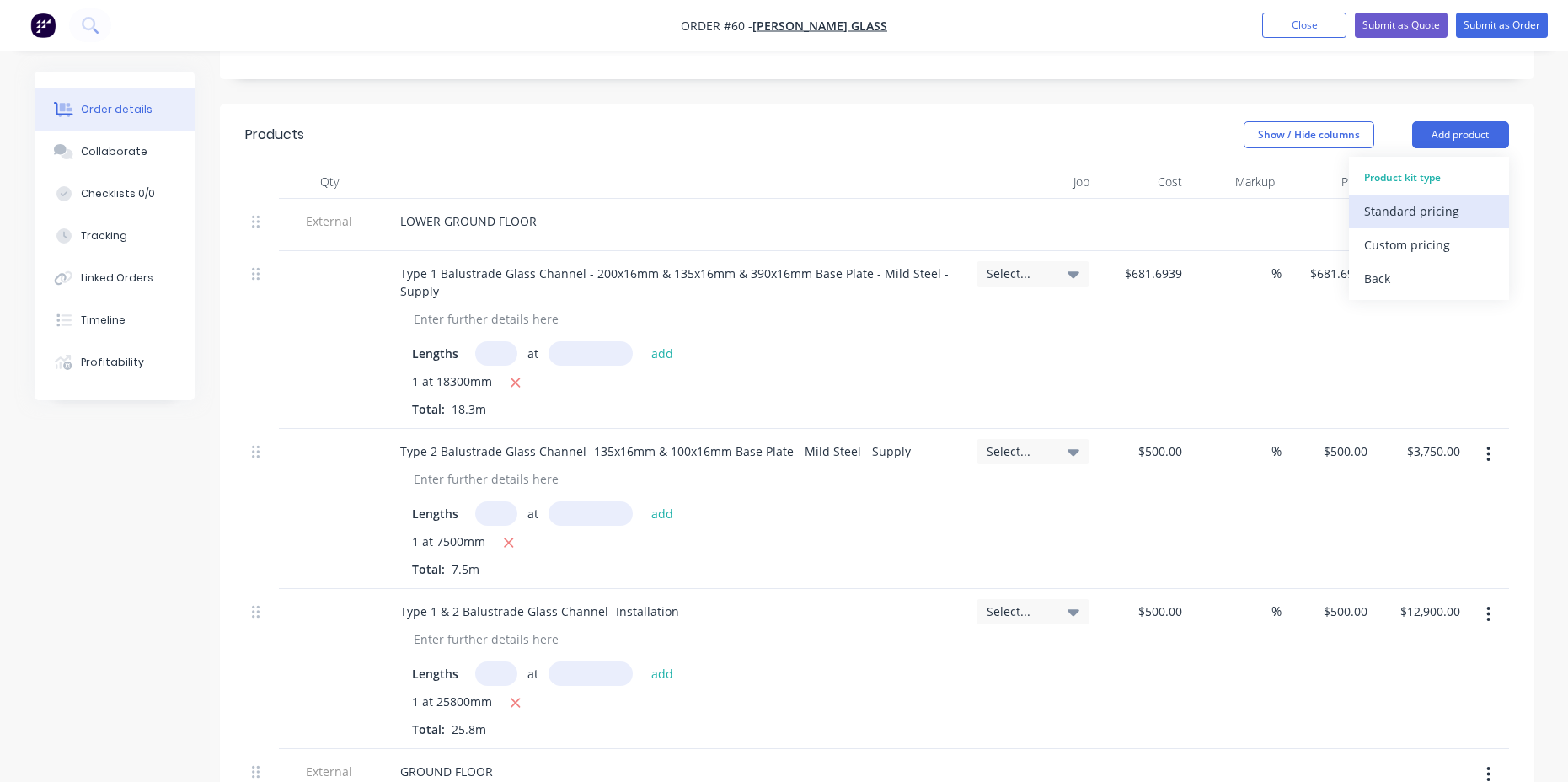
click at [1421, 199] on div "Standard pricing" at bounding box center [1428, 211] width 130 height 24
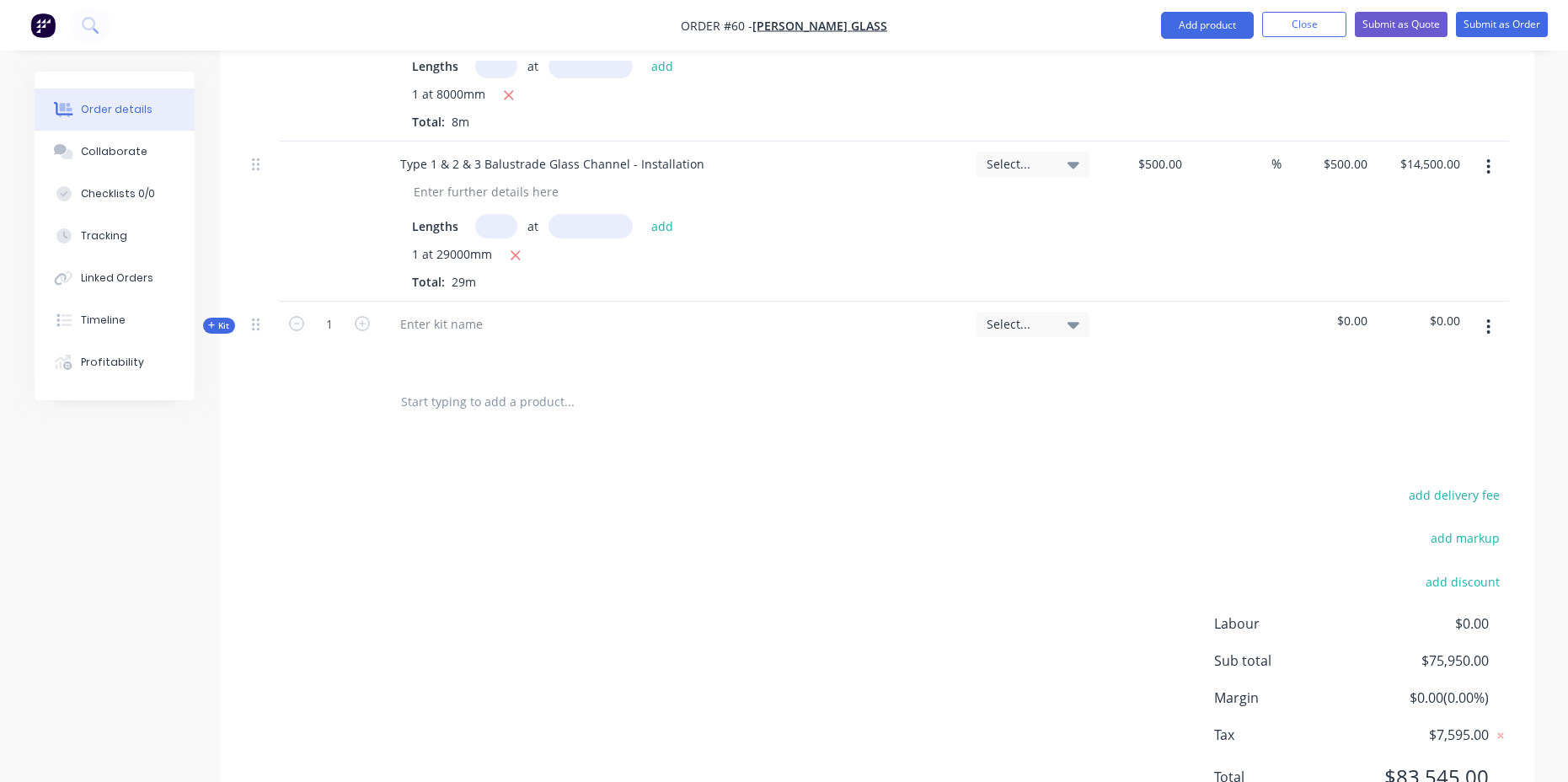
scroll to position [1967, 0]
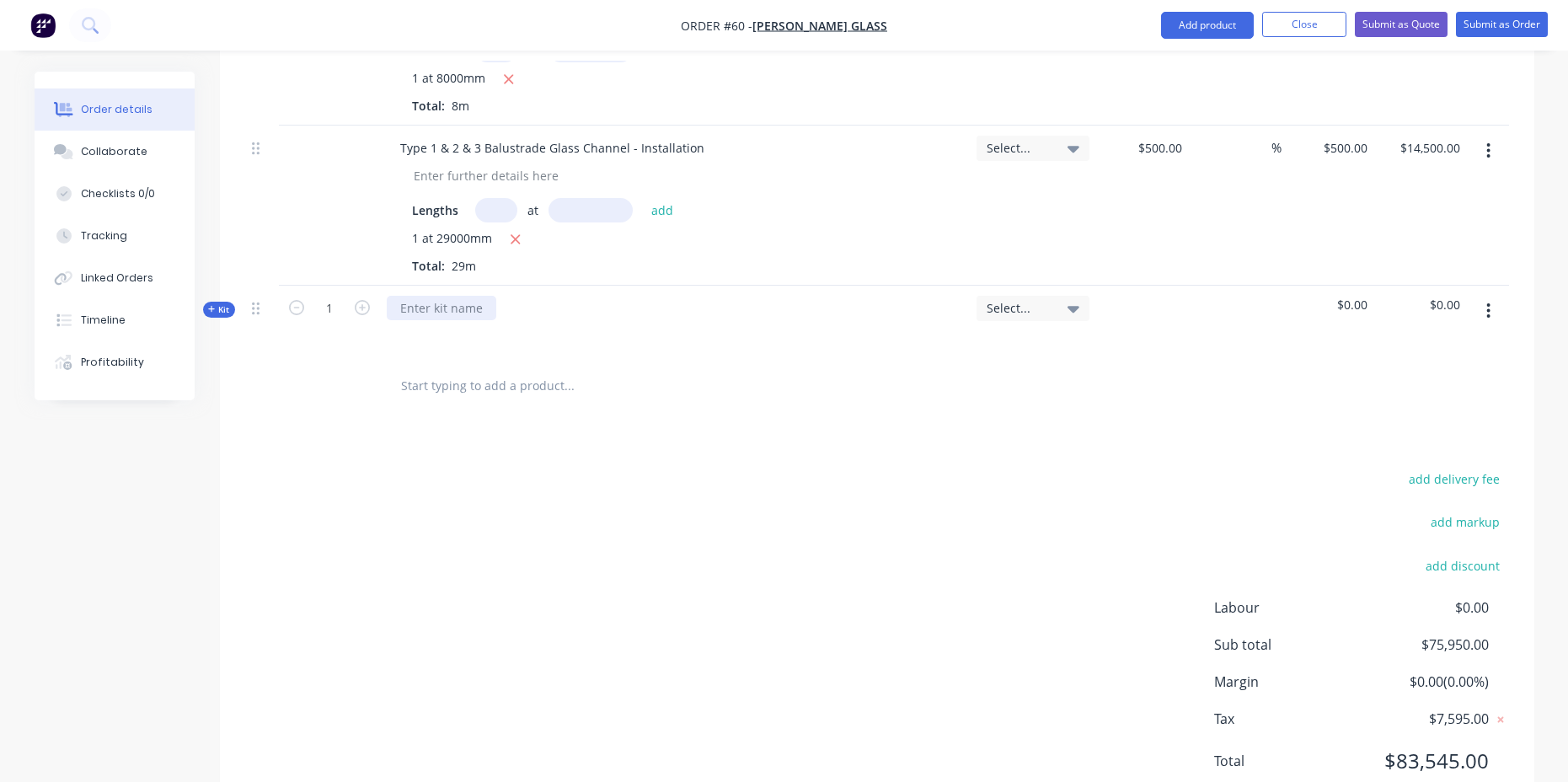
click at [428, 295] on div at bounding box center [442, 308] width 110 height 24
click at [1076, 299] on icon at bounding box center [1073, 309] width 12 height 19
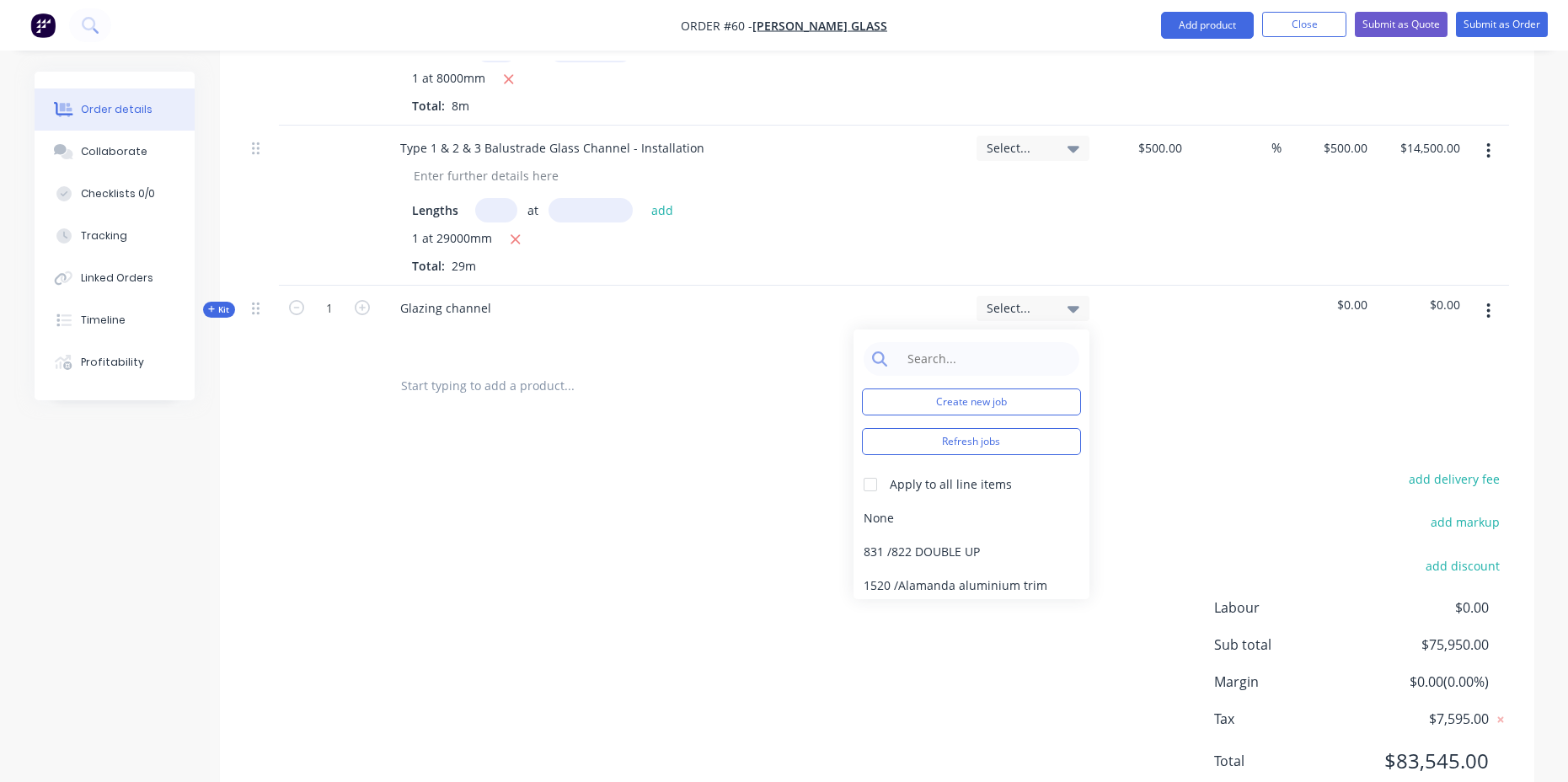
click at [1077, 299] on icon at bounding box center [1073, 309] width 12 height 19
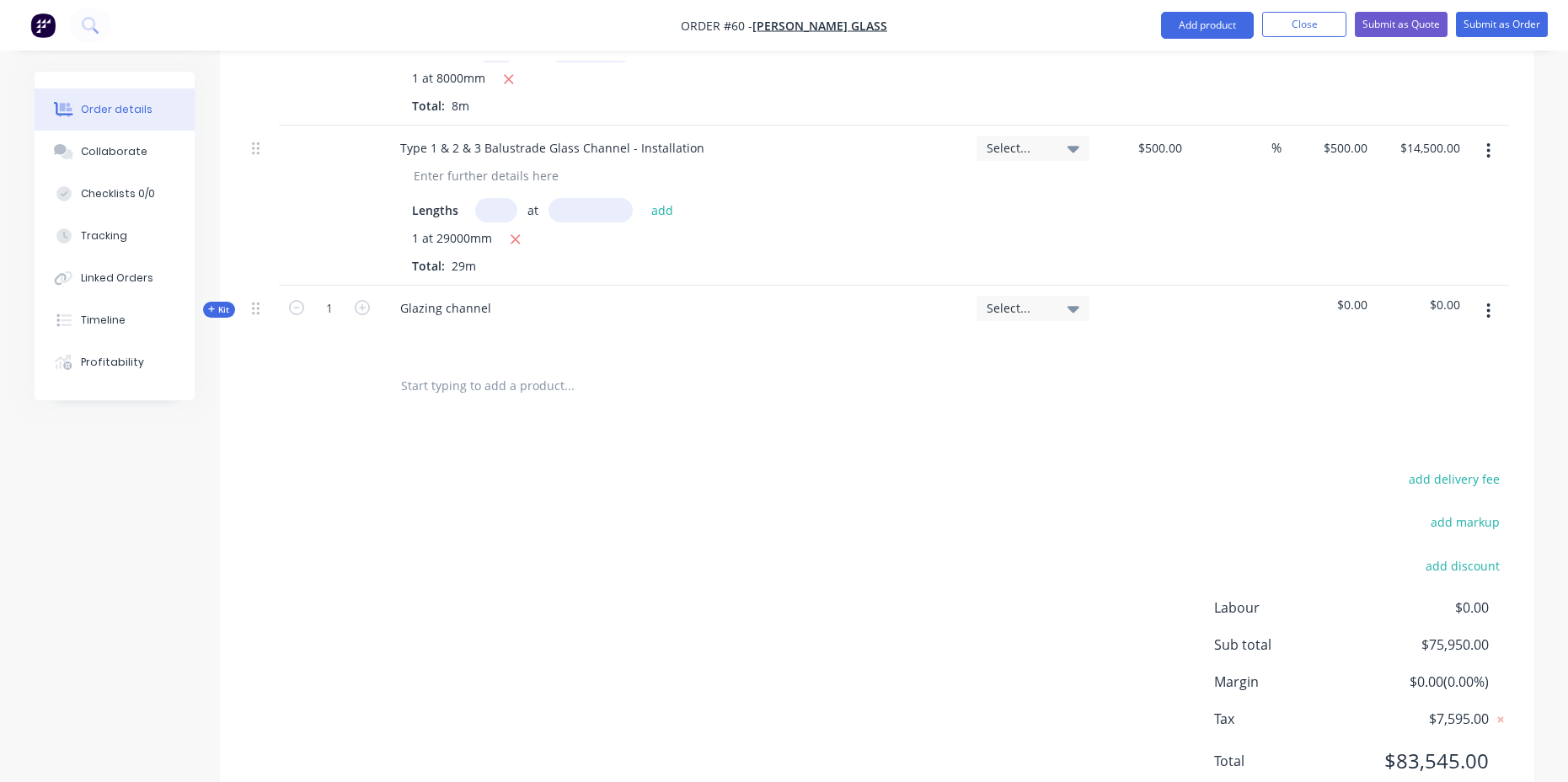
click at [521, 286] on div "Glazing channel" at bounding box center [675, 322] width 590 height 74
click at [497, 369] on input "text" at bounding box center [569, 386] width 337 height 34
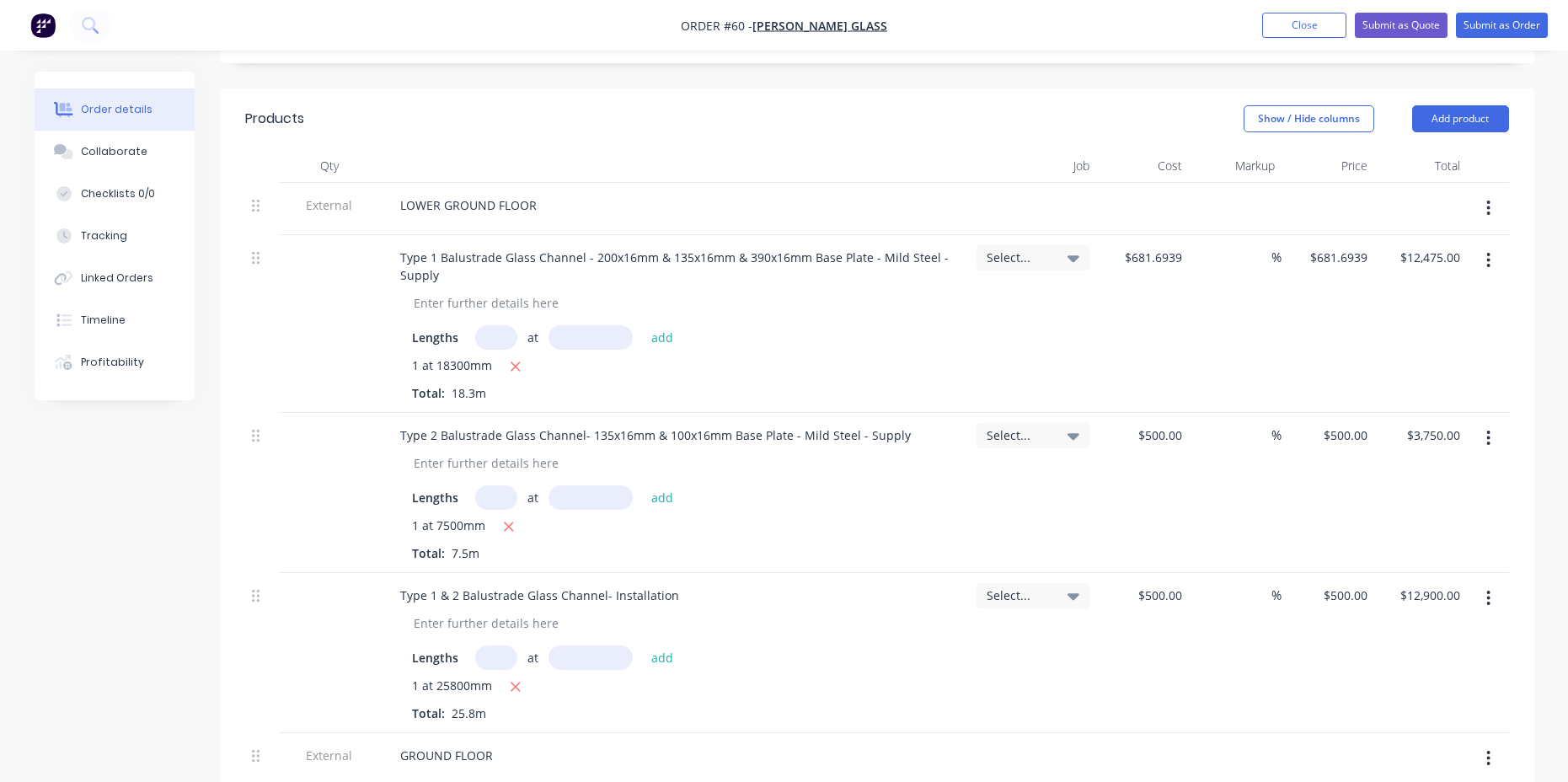
scroll to position [562, 0]
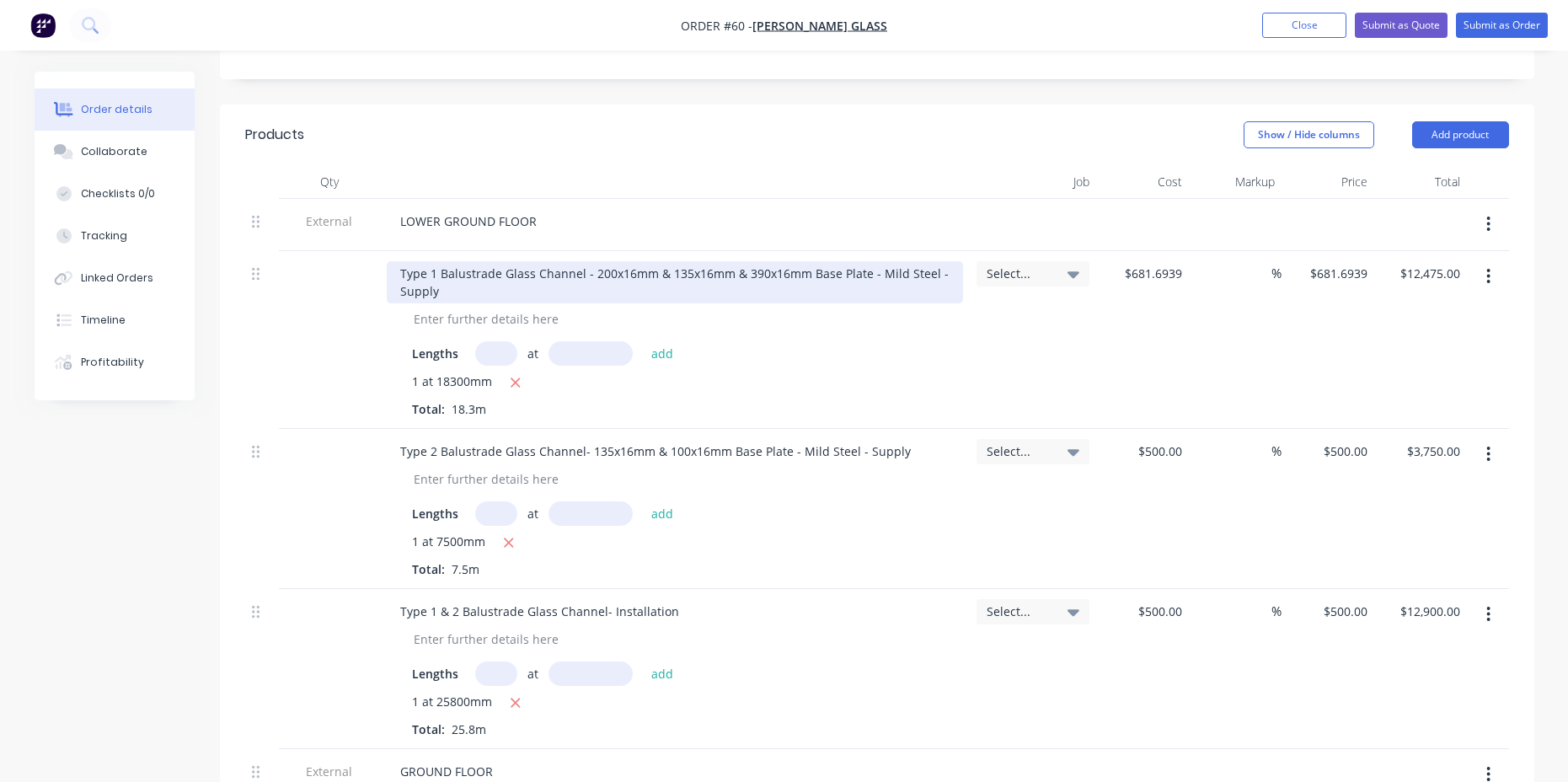
click at [598, 261] on div "Type 1 Balustrade Glass Channel - 200x16mm & 135x16mm & 390x16mm Base Plate - M…" at bounding box center [675, 281] width 577 height 42
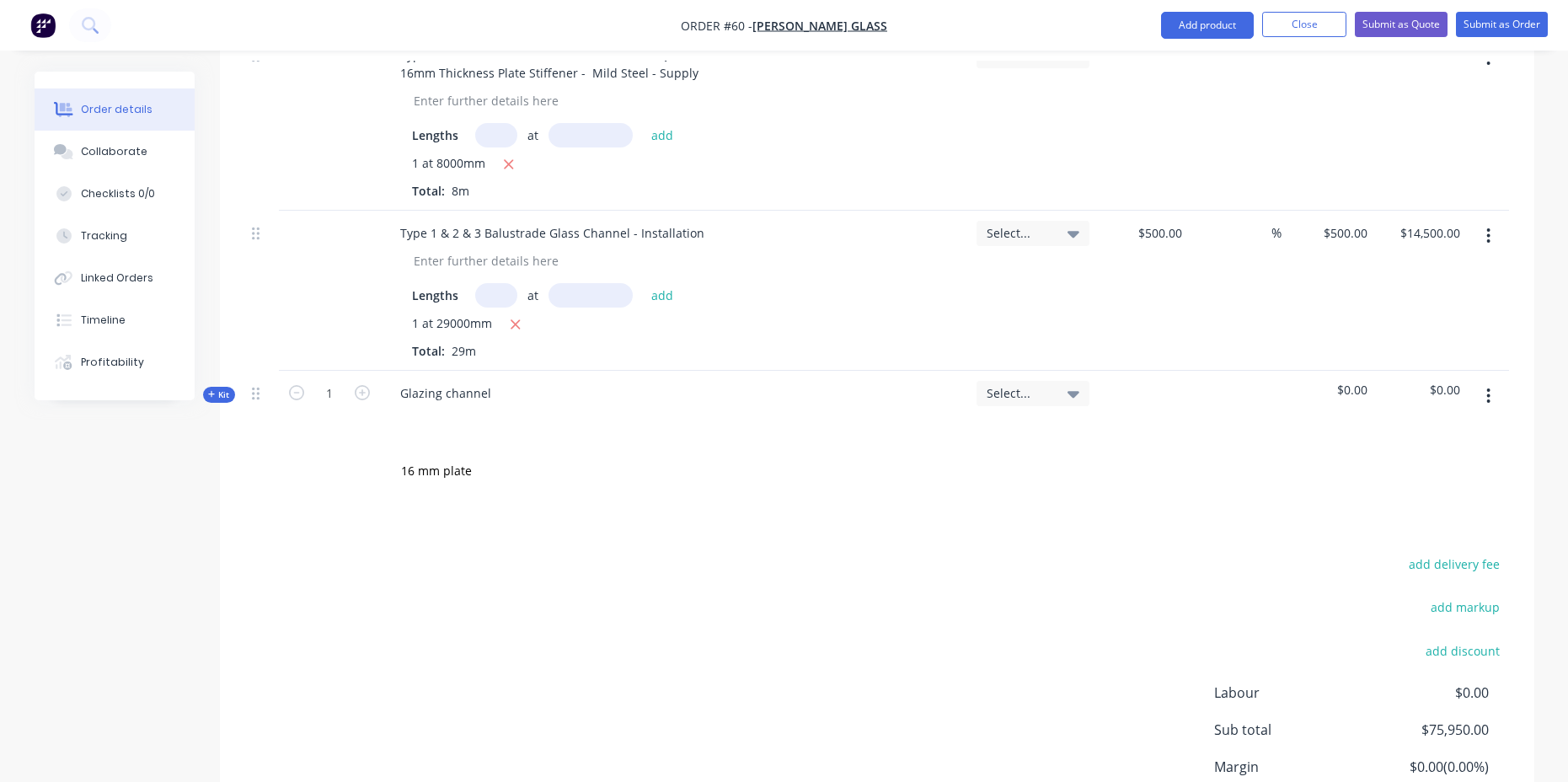
scroll to position [1967, 0]
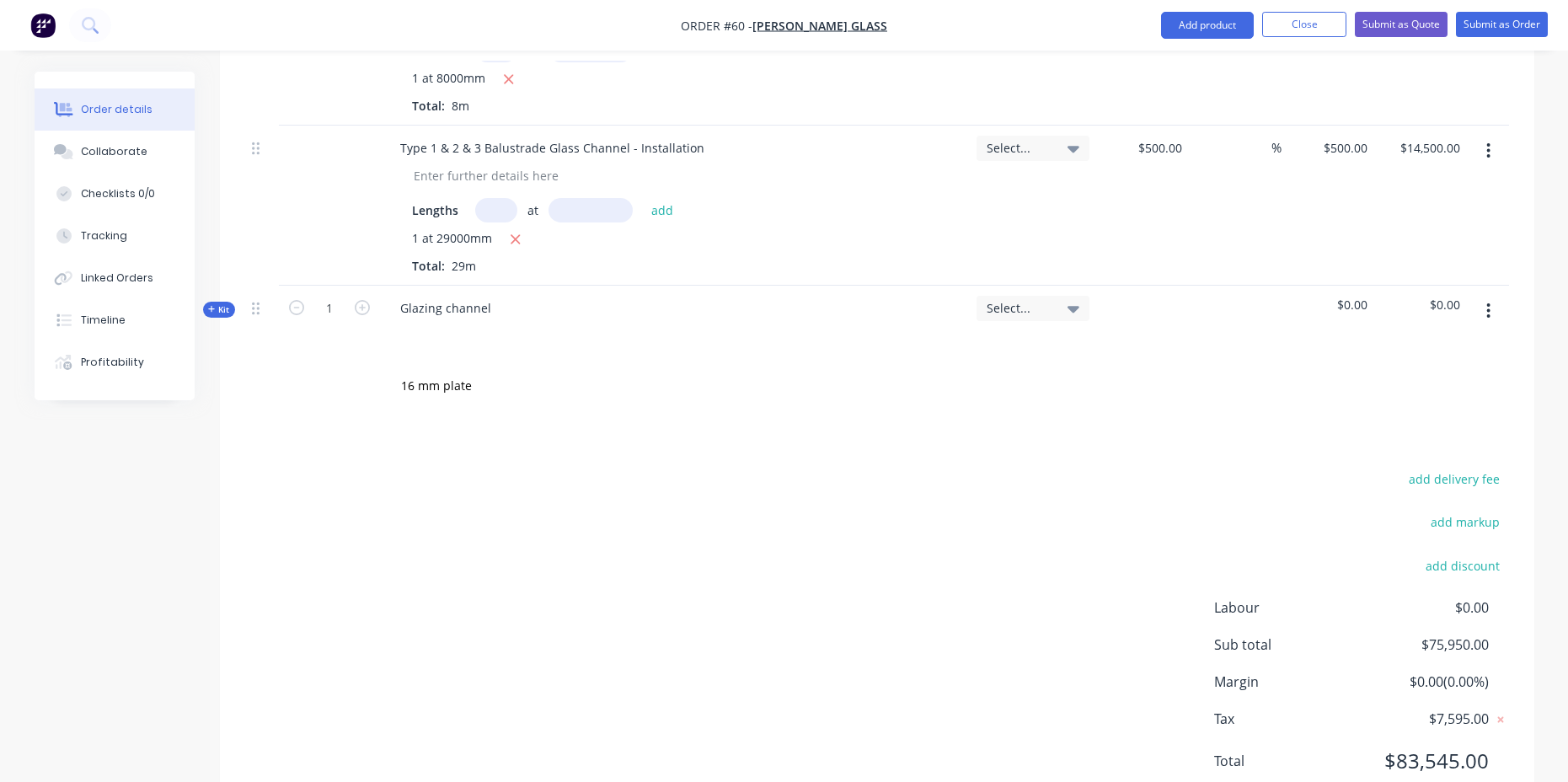
click at [534, 286] on div "Glazing channel" at bounding box center [675, 322] width 590 height 74
click at [495, 295] on div "Glazing channel" at bounding box center [445, 308] width 118 height 24
drag, startPoint x: 496, startPoint y: 265, endPoint x: 383, endPoint y: 266, distance: 113.0
click at [383, 286] on div "Glazing channel" at bounding box center [675, 322] width 590 height 74
drag, startPoint x: 453, startPoint y: 261, endPoint x: 378, endPoint y: 262, distance: 75.0
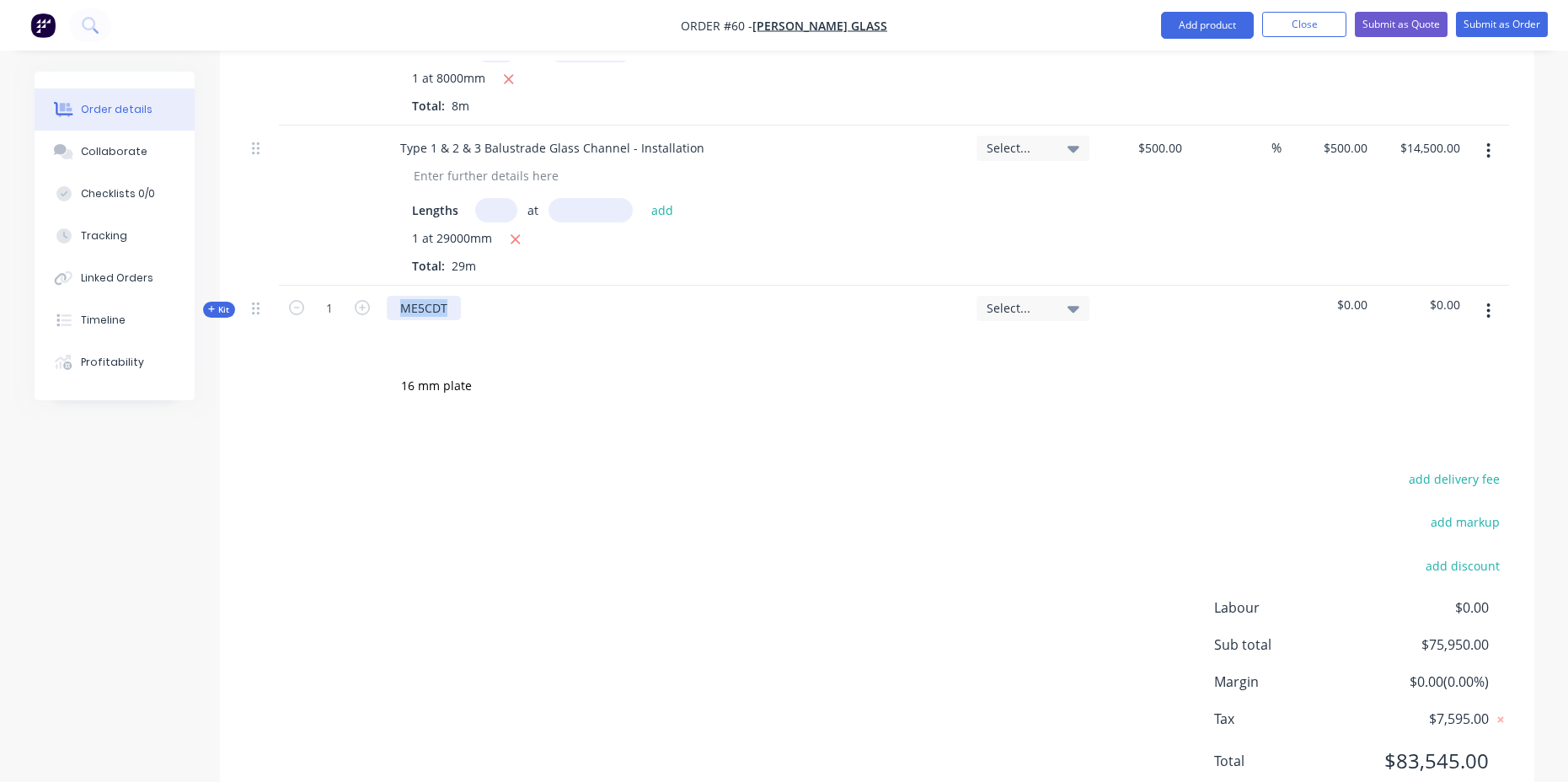
click at [380, 286] on div "ME5CDT" at bounding box center [675, 322] width 590 height 74
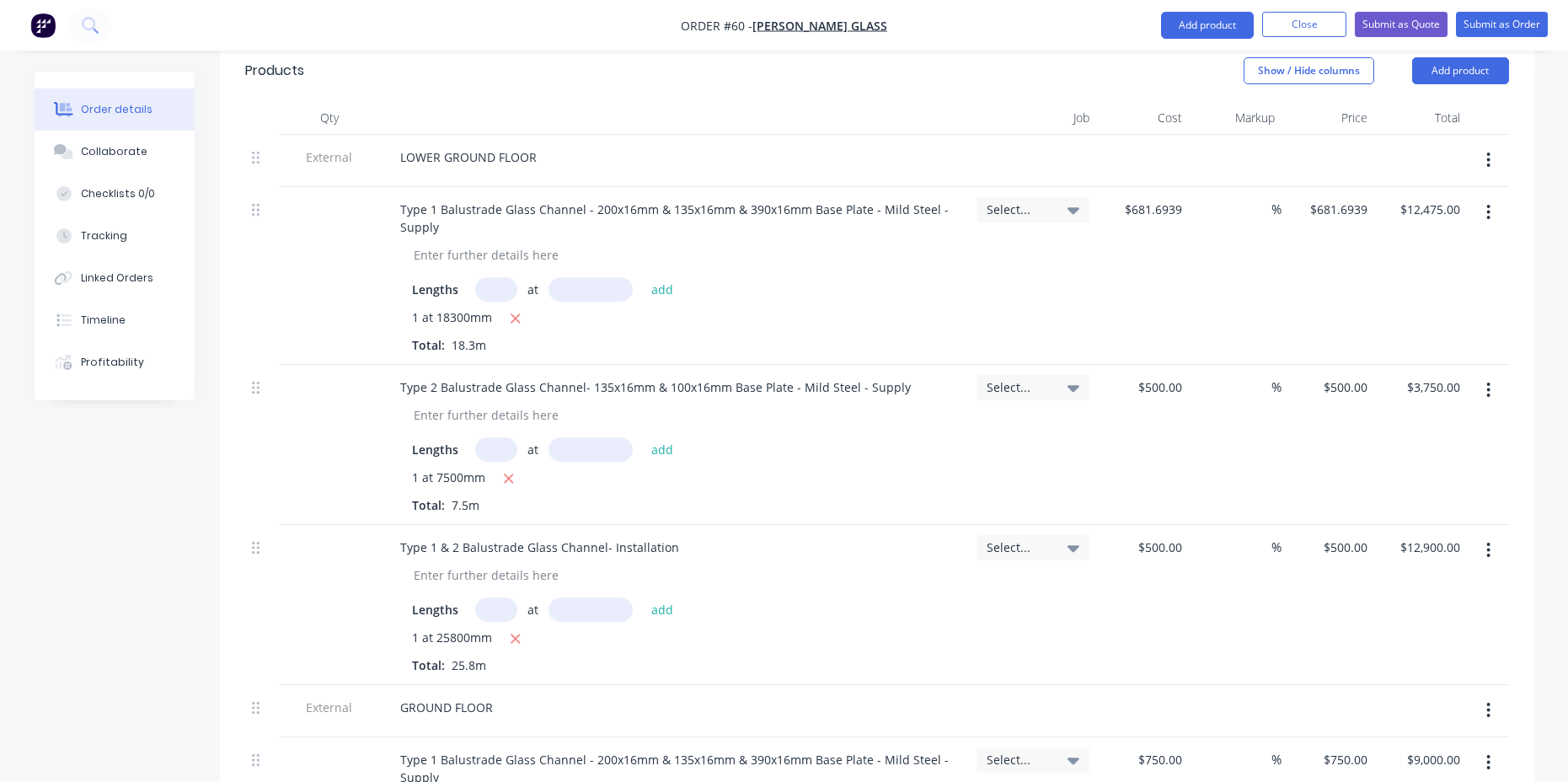
scroll to position [562, 0]
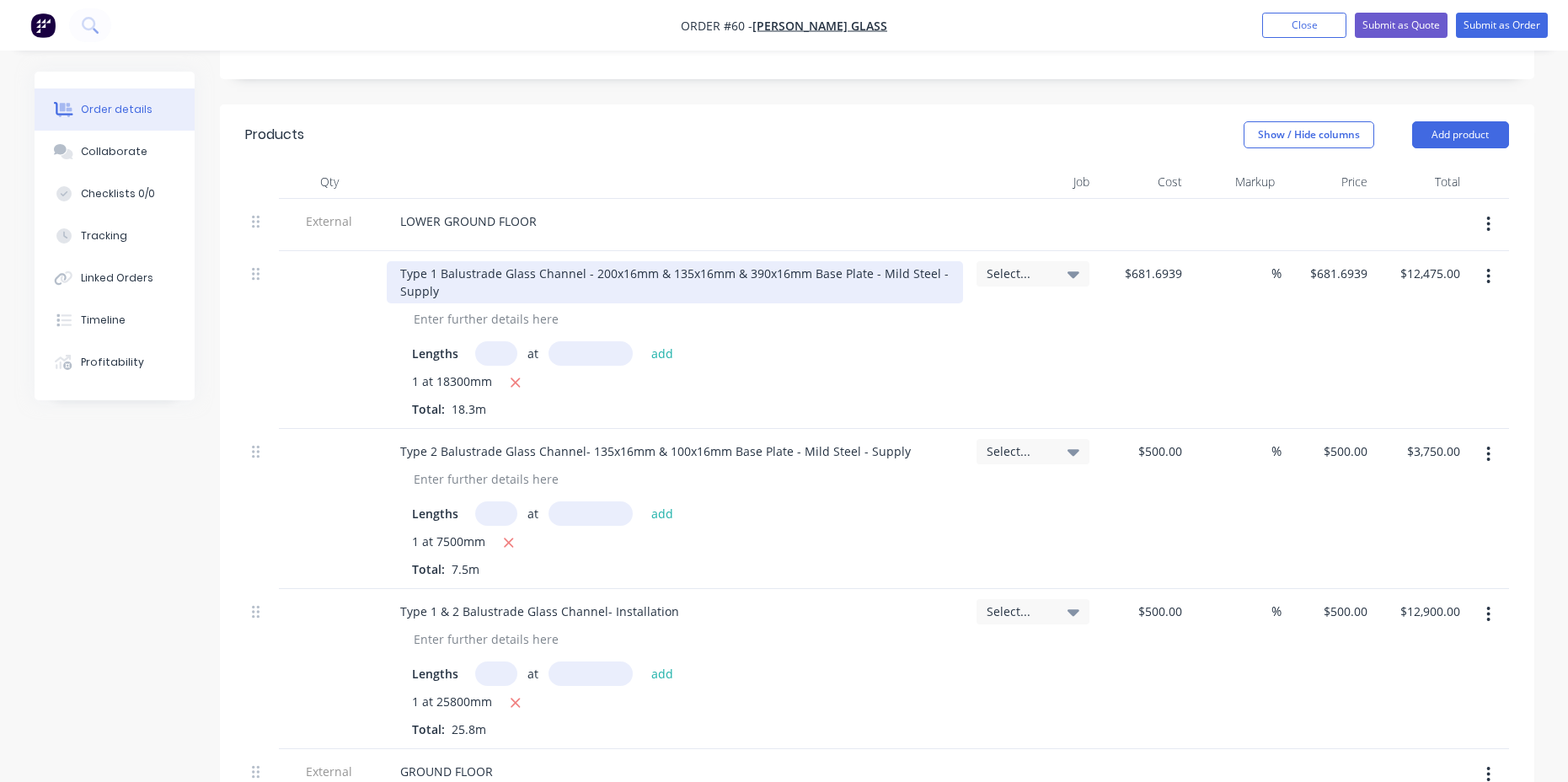
click at [766, 261] on div "Type 1 Balustrade Glass Channel - 200x16mm & 135x16mm & 390x16mm Base Plate - M…" at bounding box center [675, 281] width 577 height 42
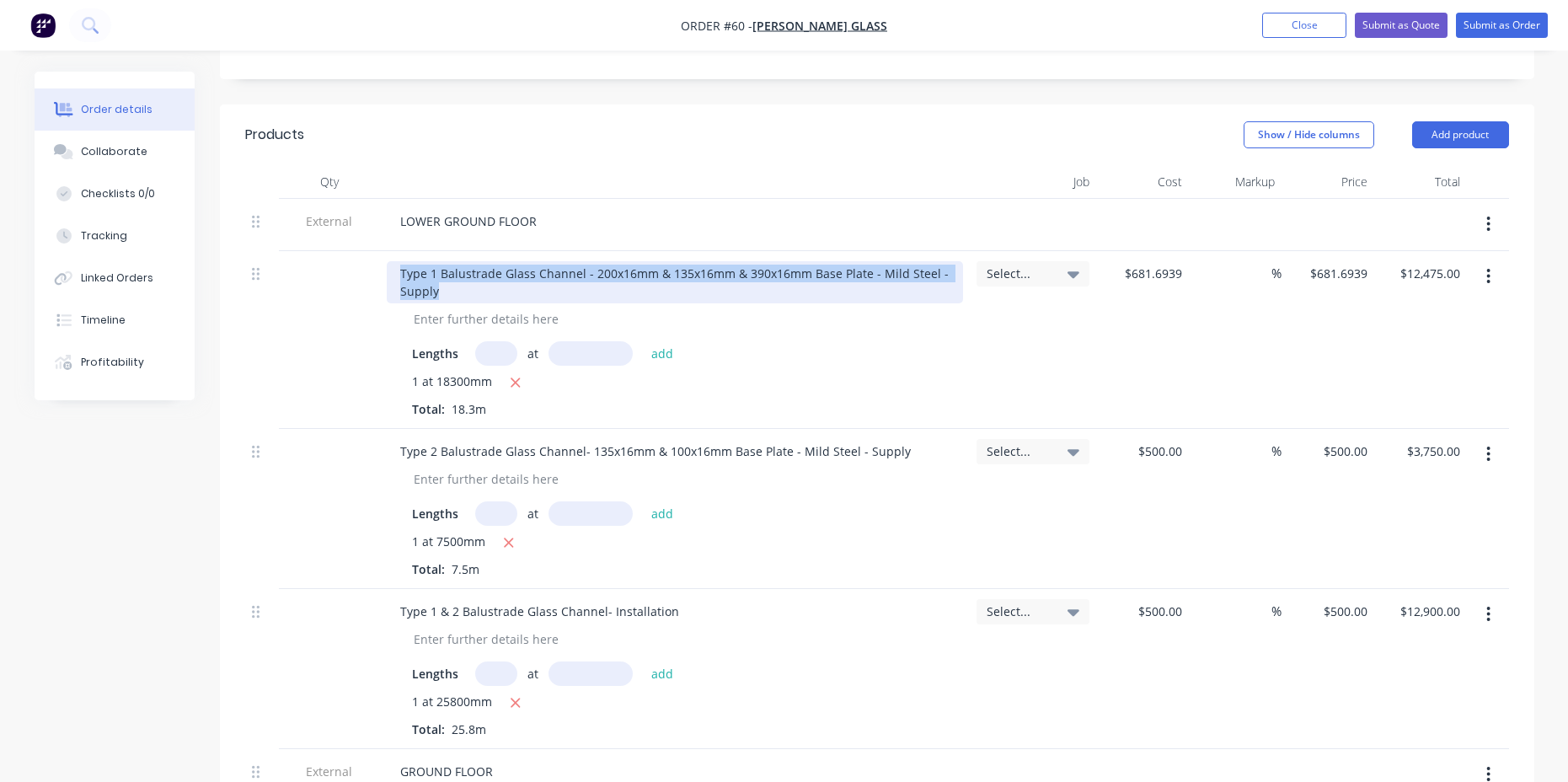
drag, startPoint x: 436, startPoint y: 245, endPoint x: 390, endPoint y: 219, distance: 52.8
click at [390, 261] on div "Type 1 Balustrade Glass Channel - 200x16mm & 135x16mm & 390x16mm Base Plate - M…" at bounding box center [675, 281] width 577 height 42
copy div "Type 1 Balustrade Glass Channel - 200x16mm & 135x16mm & 390x16mm Base Plate - M…"
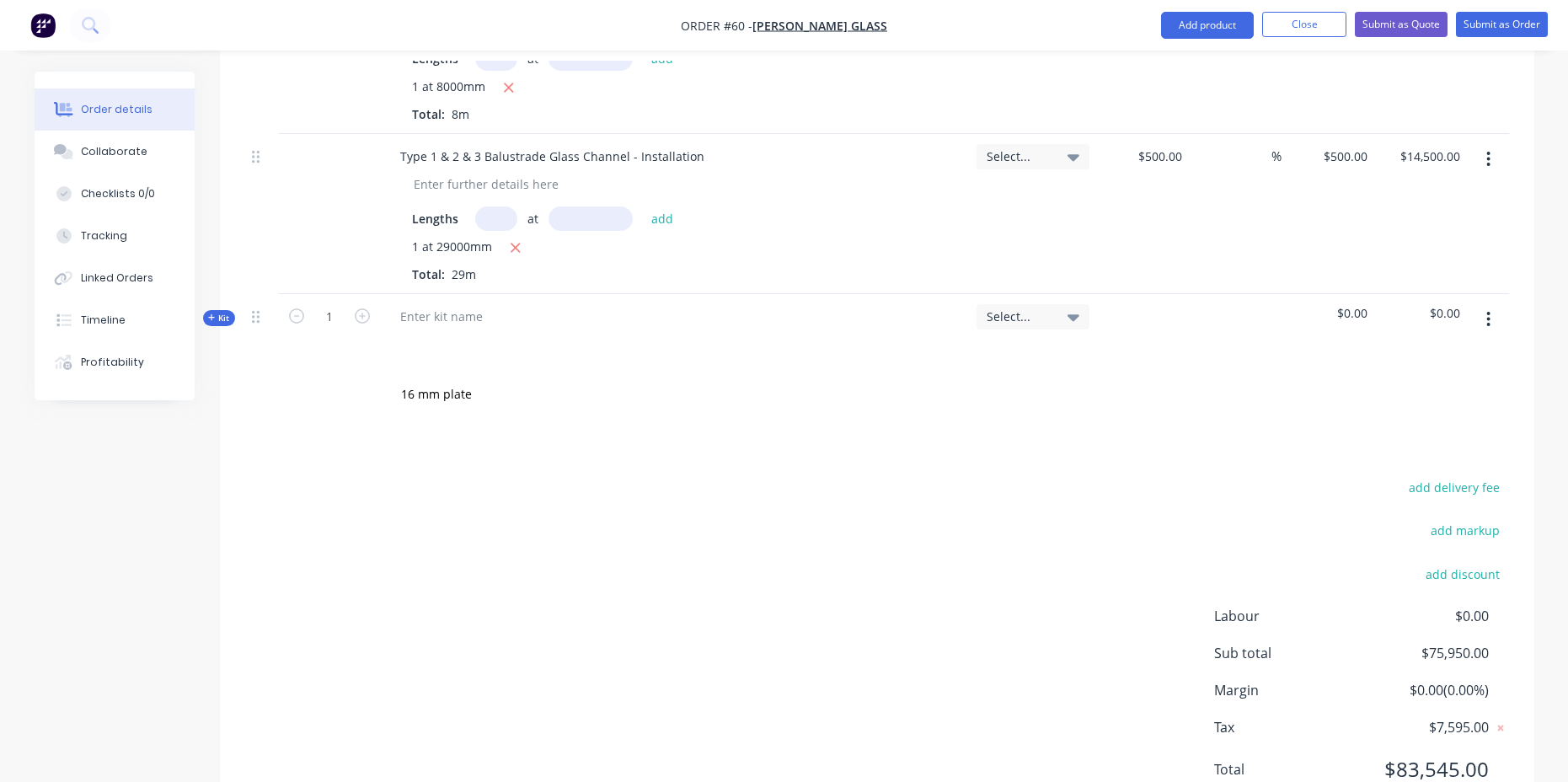
scroll to position [1967, 0]
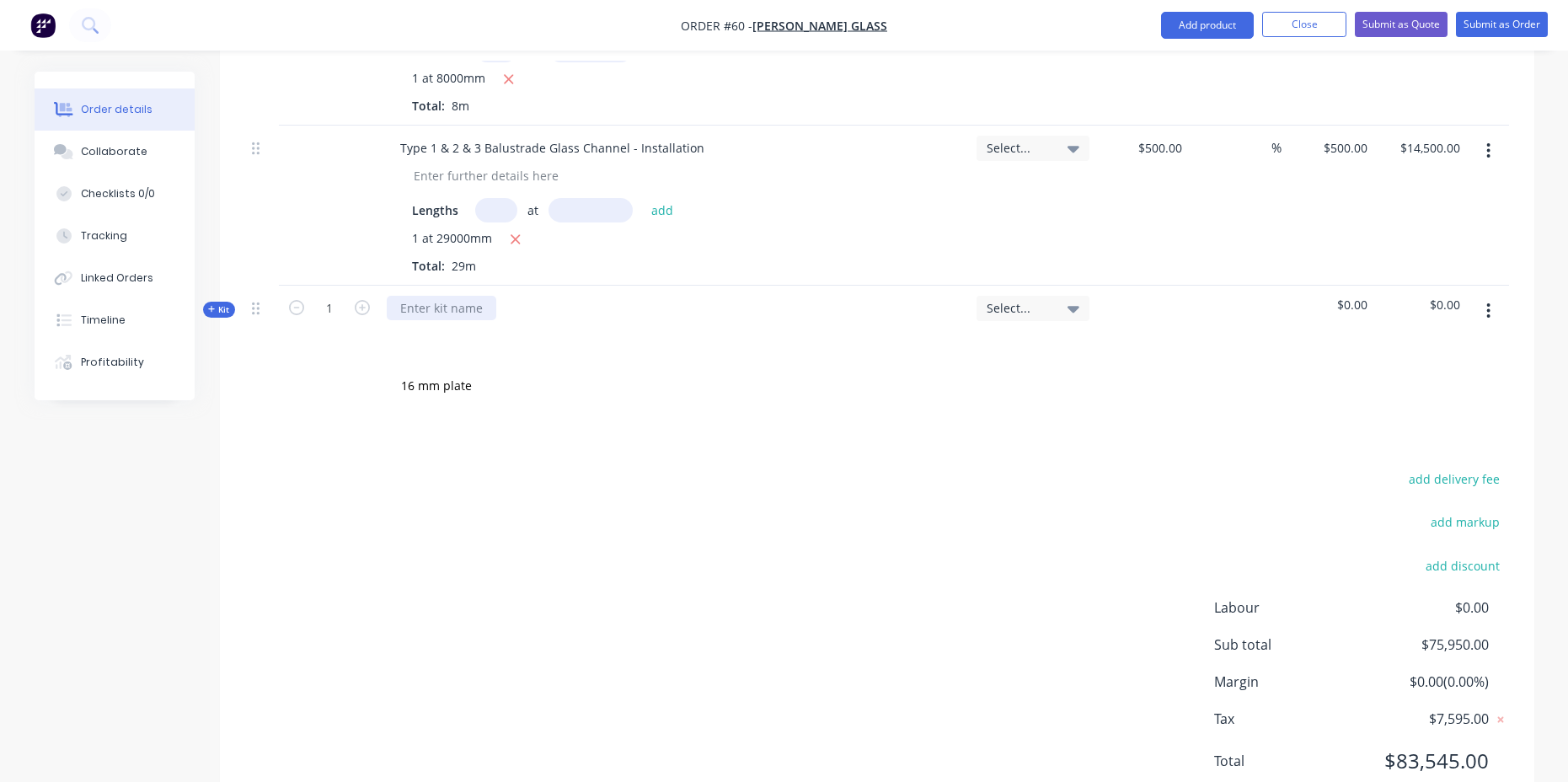
click at [467, 295] on div at bounding box center [442, 308] width 110 height 24
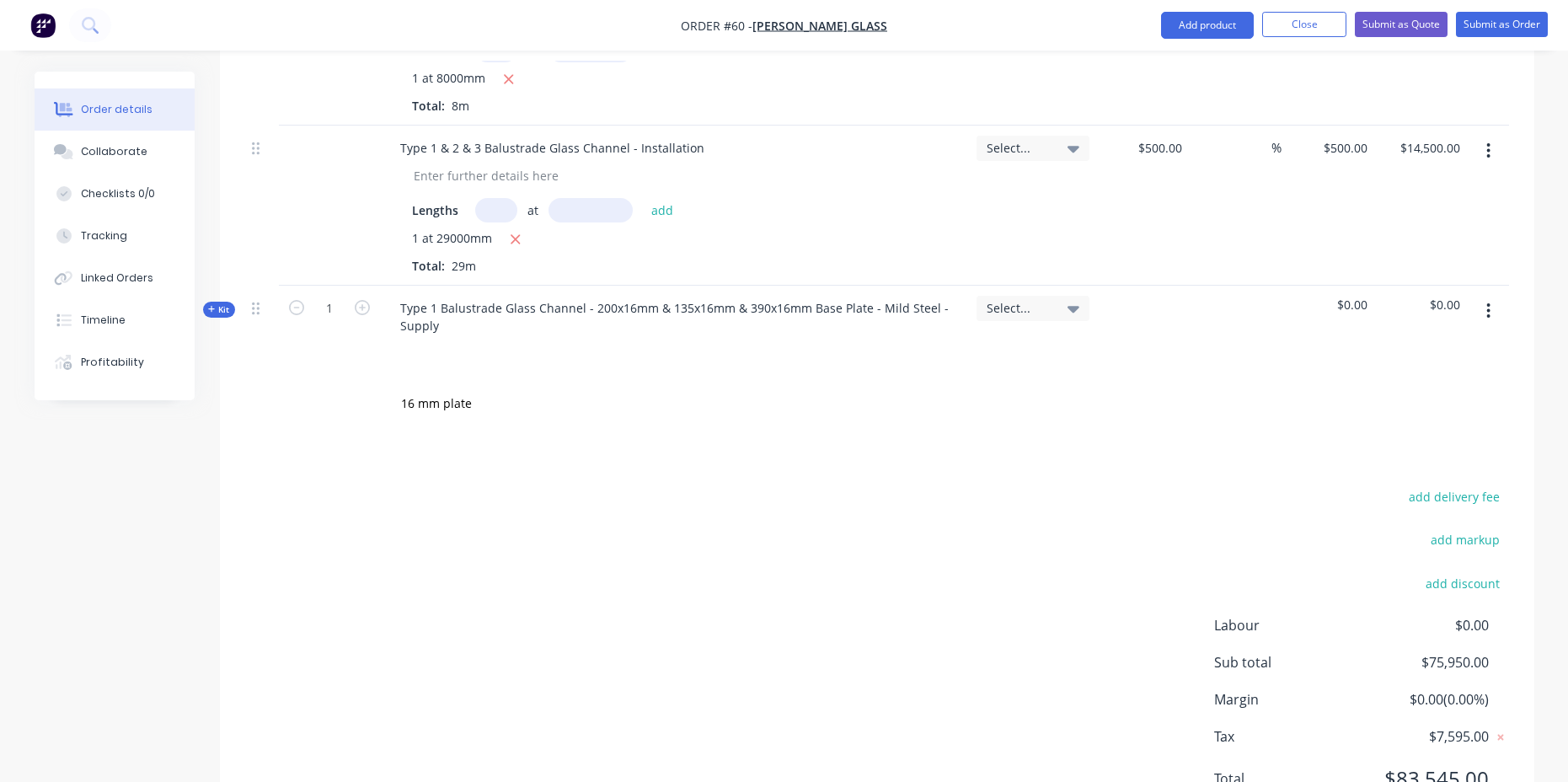
click at [553, 319] on div "Type 1 Balustrade Glass Channel - 200x16mm & 135x16mm & 390x16mm Base Plate - M…" at bounding box center [675, 332] width 590 height 91
click at [477, 387] on input "16 mm plate" at bounding box center [569, 404] width 337 height 34
type input "16 mm x 200"
